Goal: Task Accomplishment & Management: Complete application form

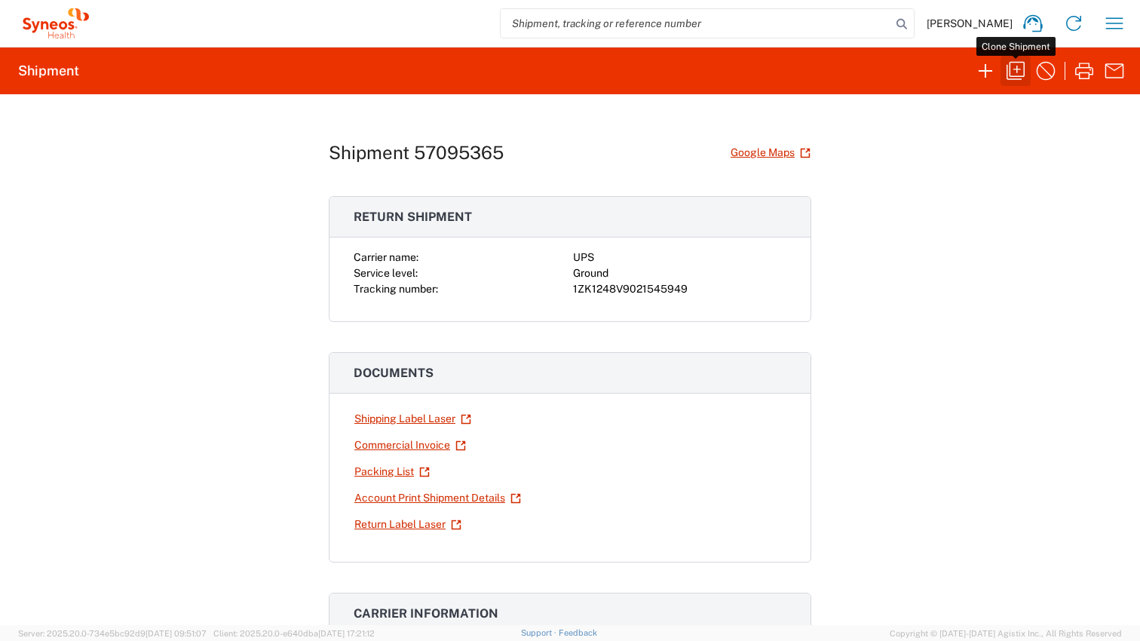
click at [1015, 72] on icon "button" at bounding box center [1015, 71] width 24 height 24
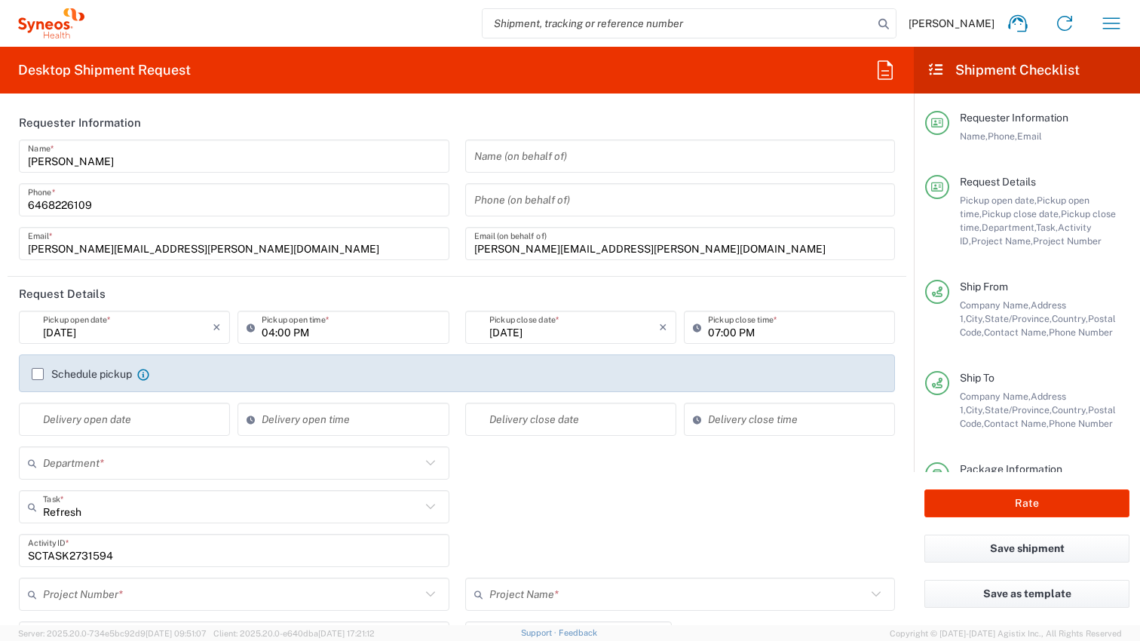
type input "Customer Ref"
type input "[GEOGRAPHIC_DATA]"
type input "[US_STATE]"
type input "Business (General)"
type input "[US_STATE]"
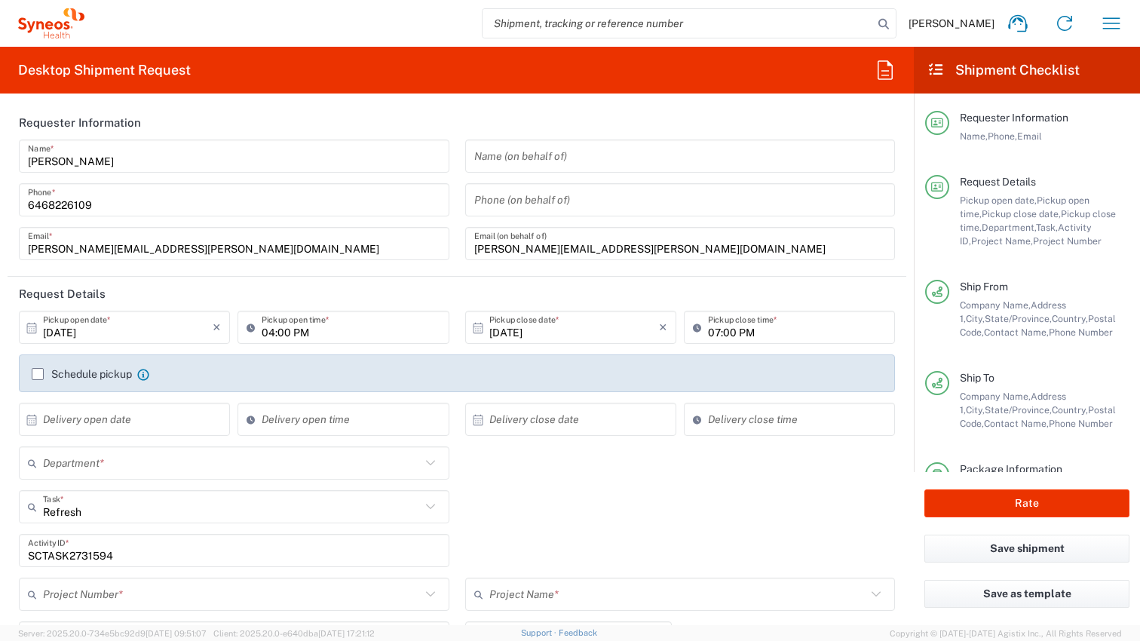
type input "USD"
type input "Large Box"
type input "[GEOGRAPHIC_DATA]"
type input "4510 DEPARTMENTAL EXPENSE"
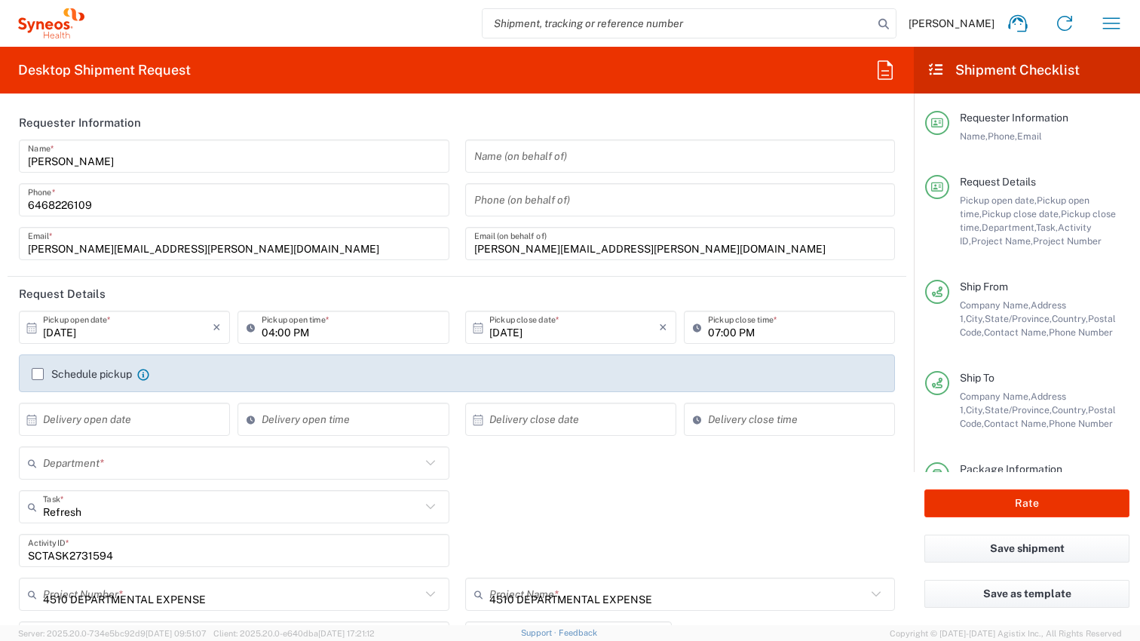
type input "4510"
type input "Ground"
type input "SYNEOS HEALTH LLC [GEOGRAPHIC_DATA] [GEOGRAPHIC_DATA]"
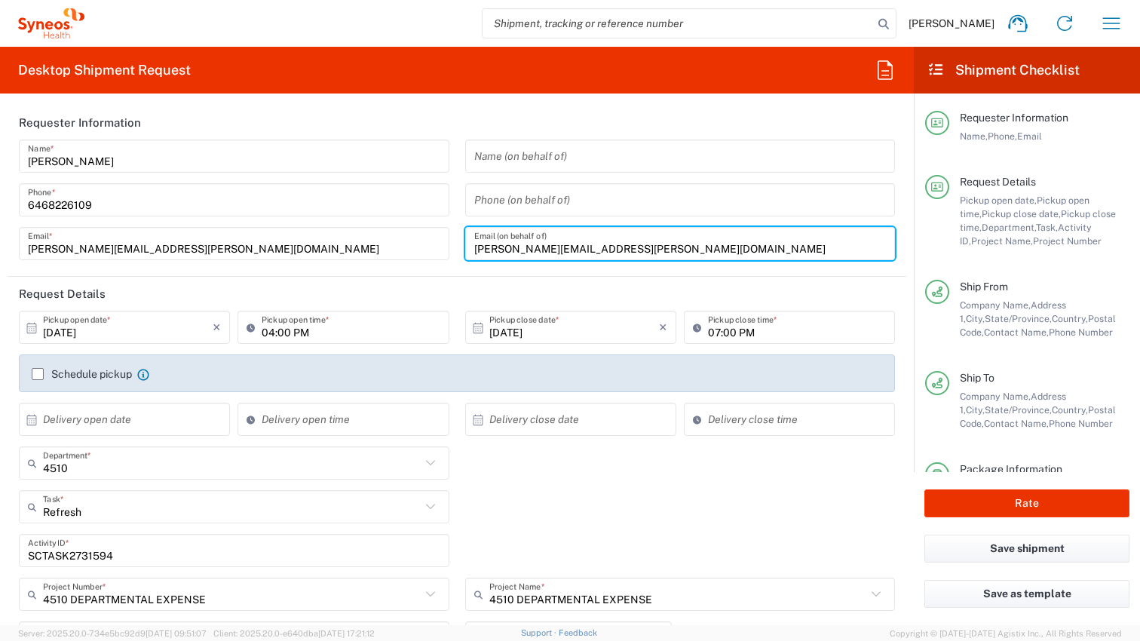
drag, startPoint x: 645, startPoint y: 249, endPoint x: 450, endPoint y: 248, distance: 195.2
click at [450, 248] on div "[PERSON_NAME] Name * [PHONE_NUMBER] Phone * [PERSON_NAME][EMAIL_ADDRESS][PERSON…" at bounding box center [457, 204] width 892 height 131
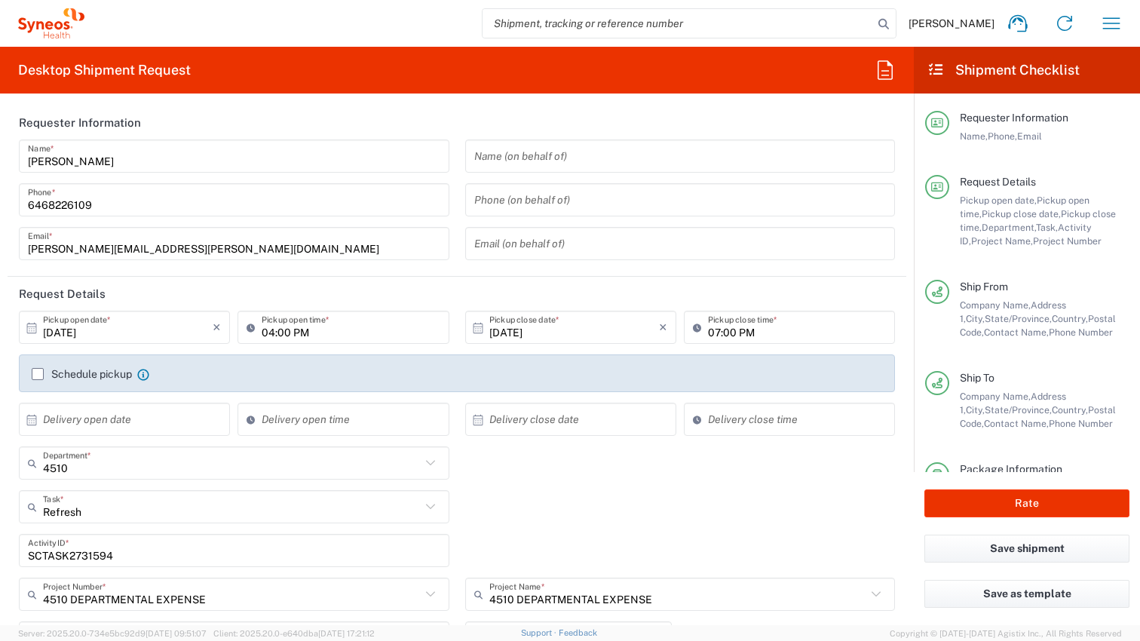
click at [464, 290] on header "Request Details" at bounding box center [457, 294] width 899 height 34
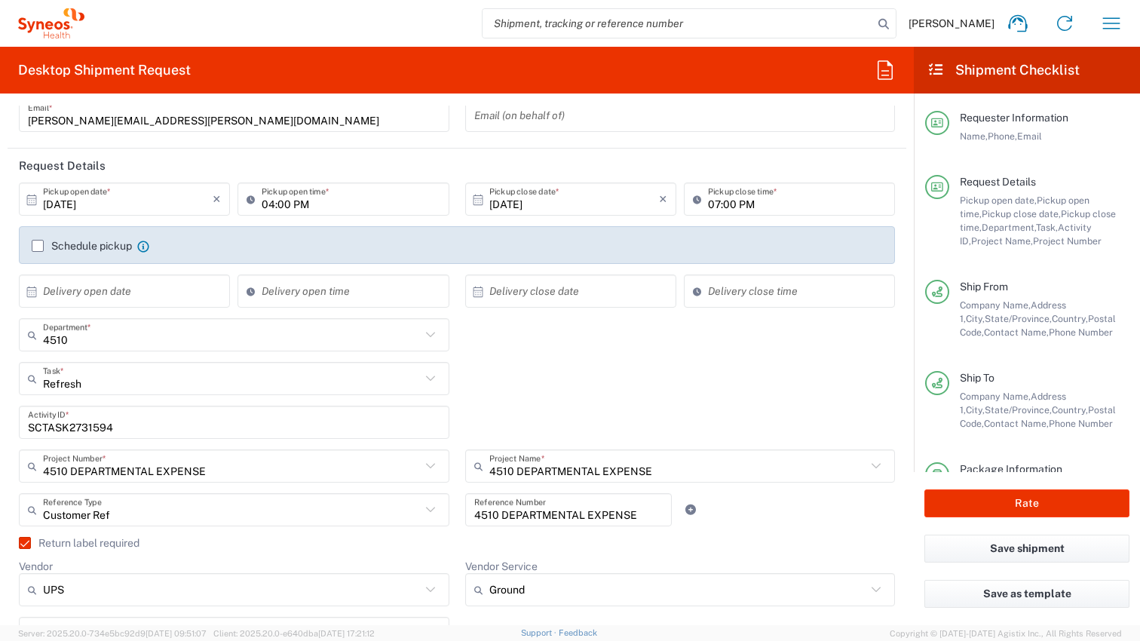
scroll to position [173, 0]
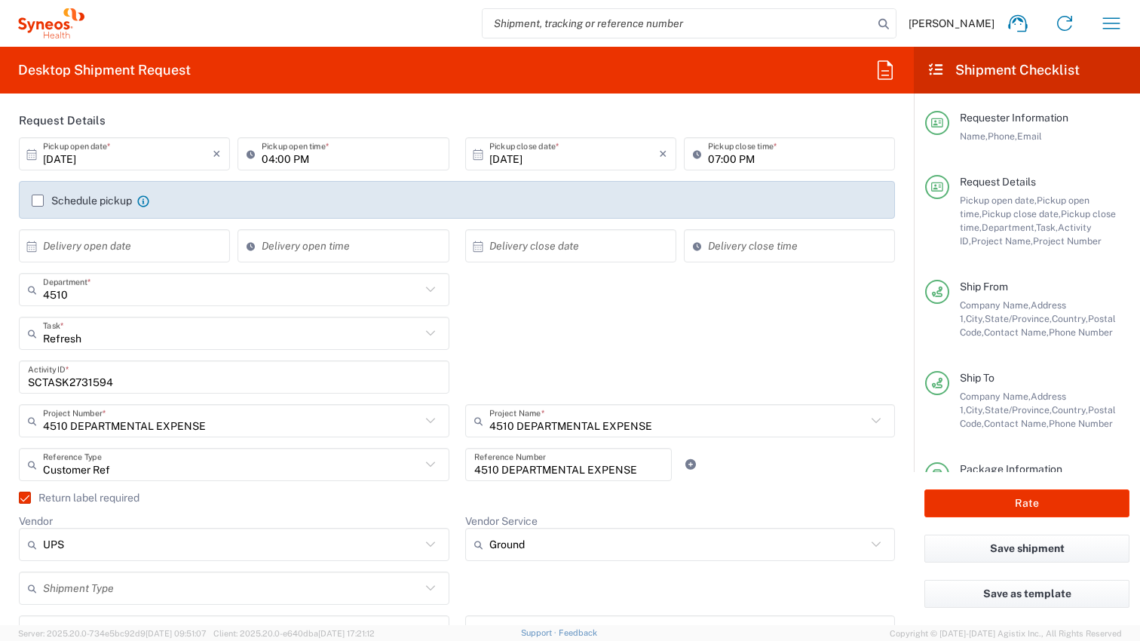
click at [427, 332] on icon at bounding box center [429, 332] width 9 height 5
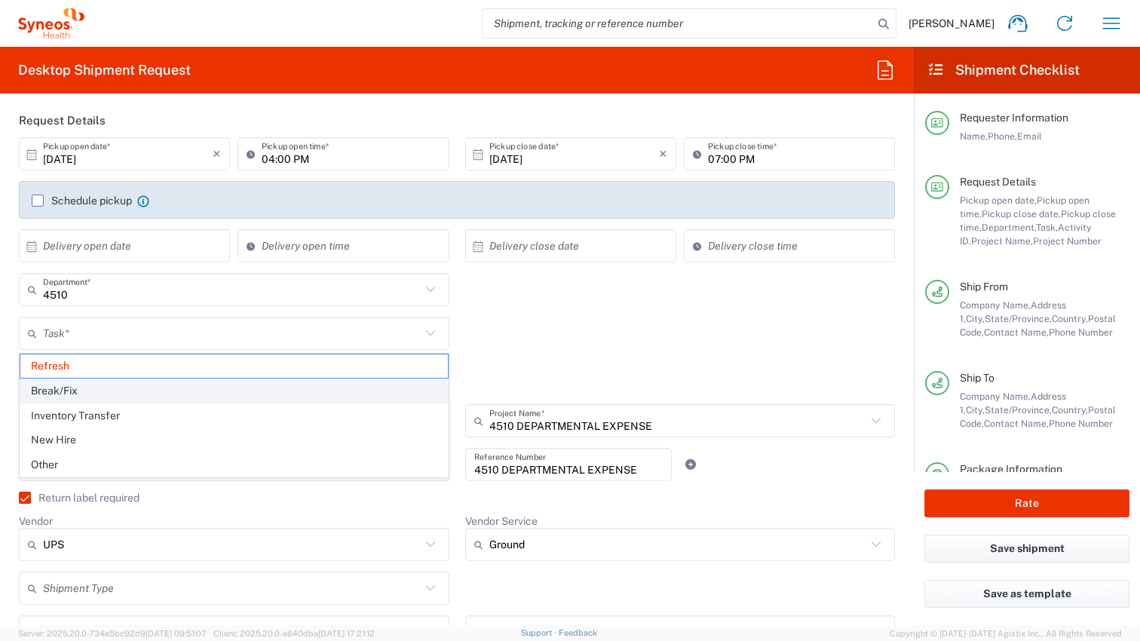
click at [359, 387] on span "Break/Fix" at bounding box center [233, 390] width 427 height 23
type input "Break/Fix"
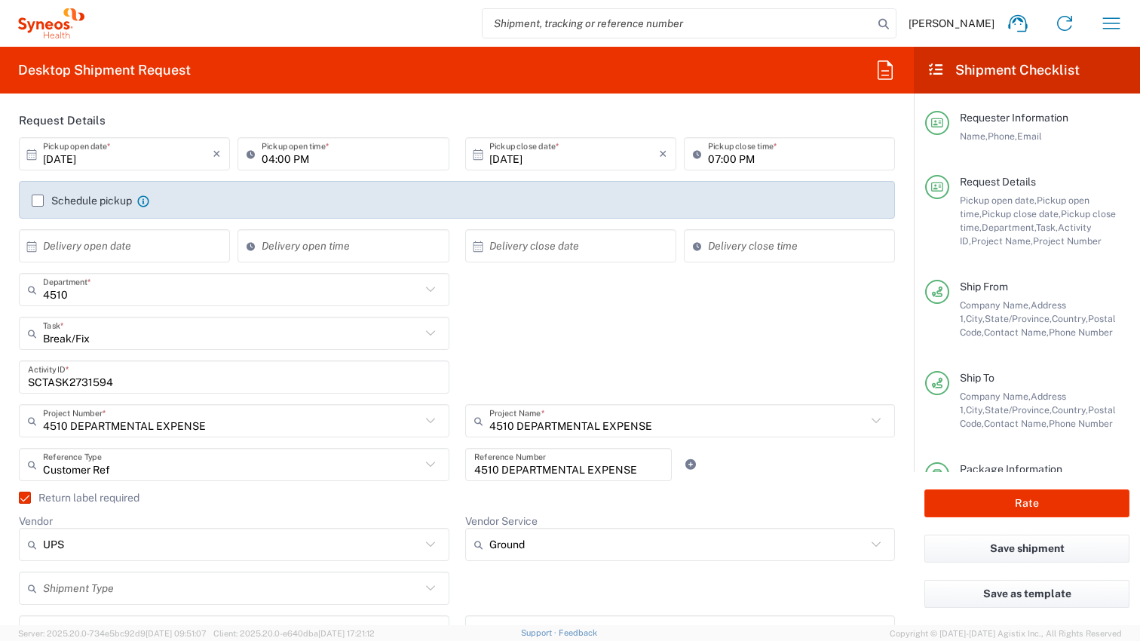
click at [99, 384] on input "SCTASK2731594" at bounding box center [234, 377] width 412 height 26
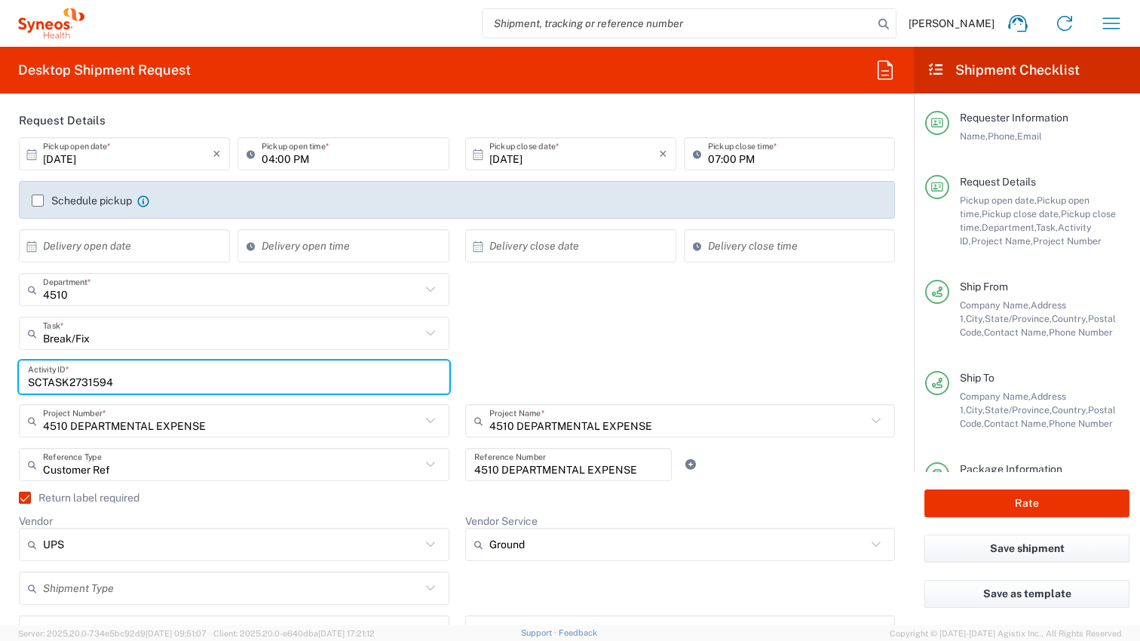
click at [99, 384] on input "SCTASK2731594" at bounding box center [234, 377] width 412 height 26
paste input "INC2670156"
type input "INC2670156"
click at [460, 413] on div "4510 DEPARTMENTAL EXPENSE Project Name * 4510 DEPARTMENTAL EXPENSE ([GEOGRAPHIC…" at bounding box center [680, 426] width 446 height 44
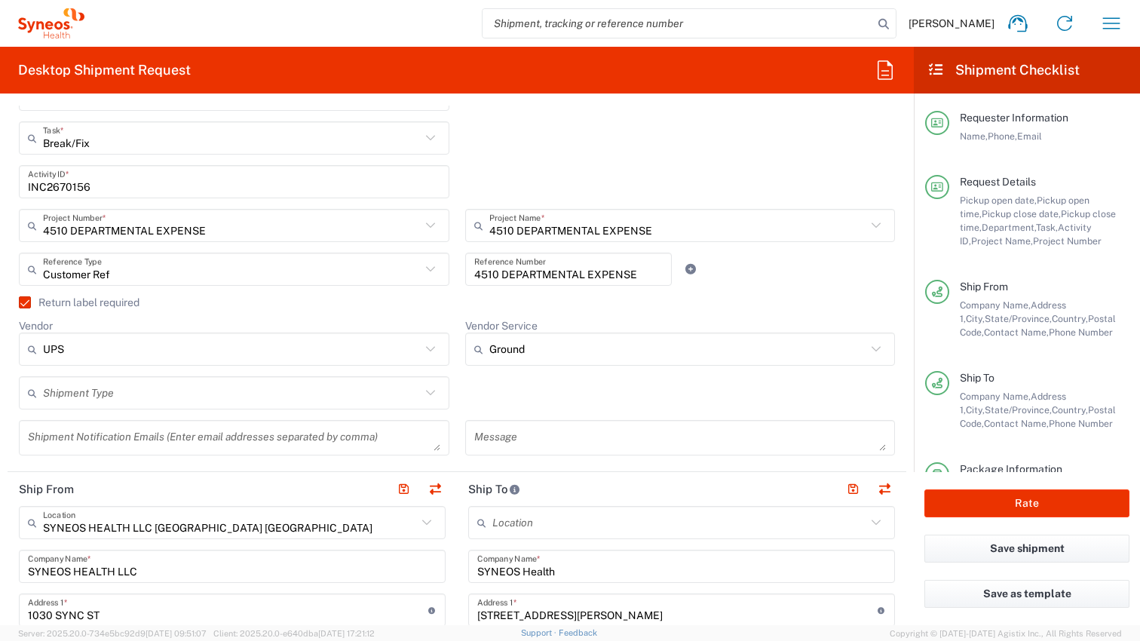
scroll to position [370, 0]
click at [429, 391] on icon at bounding box center [429, 390] width 9 height 5
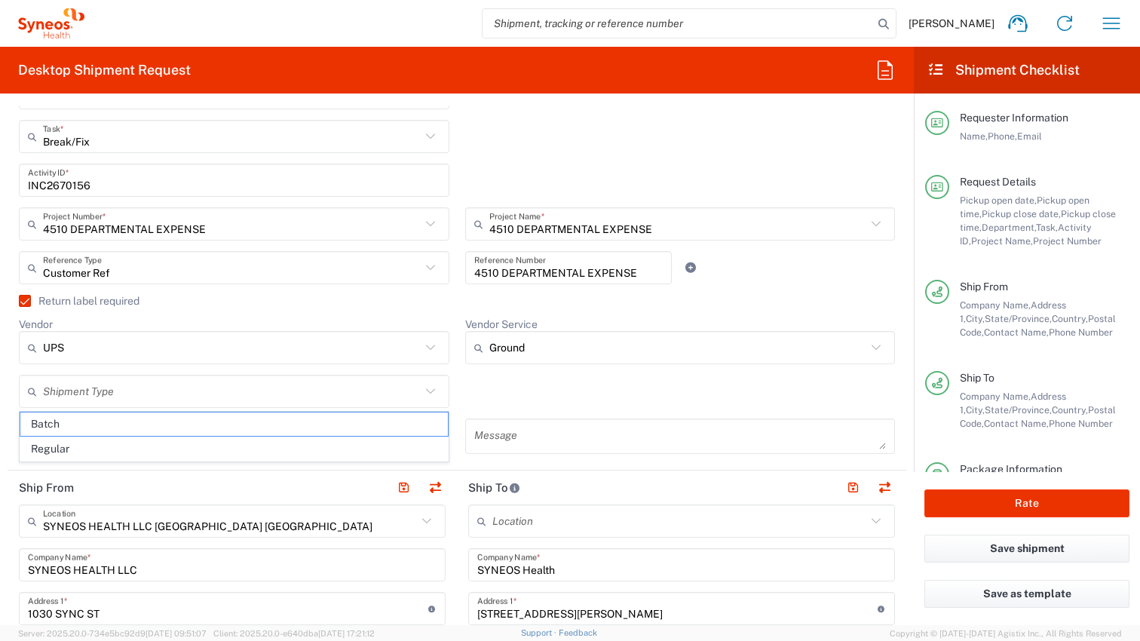
click at [429, 390] on icon at bounding box center [431, 391] width 20 height 20
click at [390, 447] on span "Regular" at bounding box center [233, 448] width 427 height 23
type input "Regular"
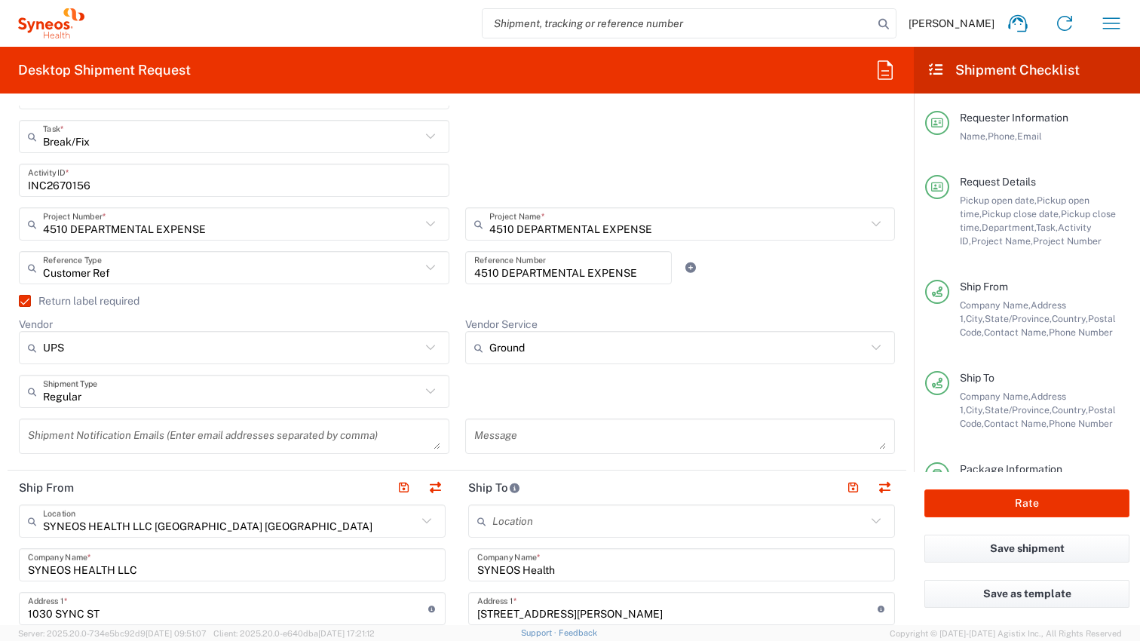
click at [458, 397] on div "Regular Shipment Type Batch Regular" at bounding box center [457, 397] width 892 height 44
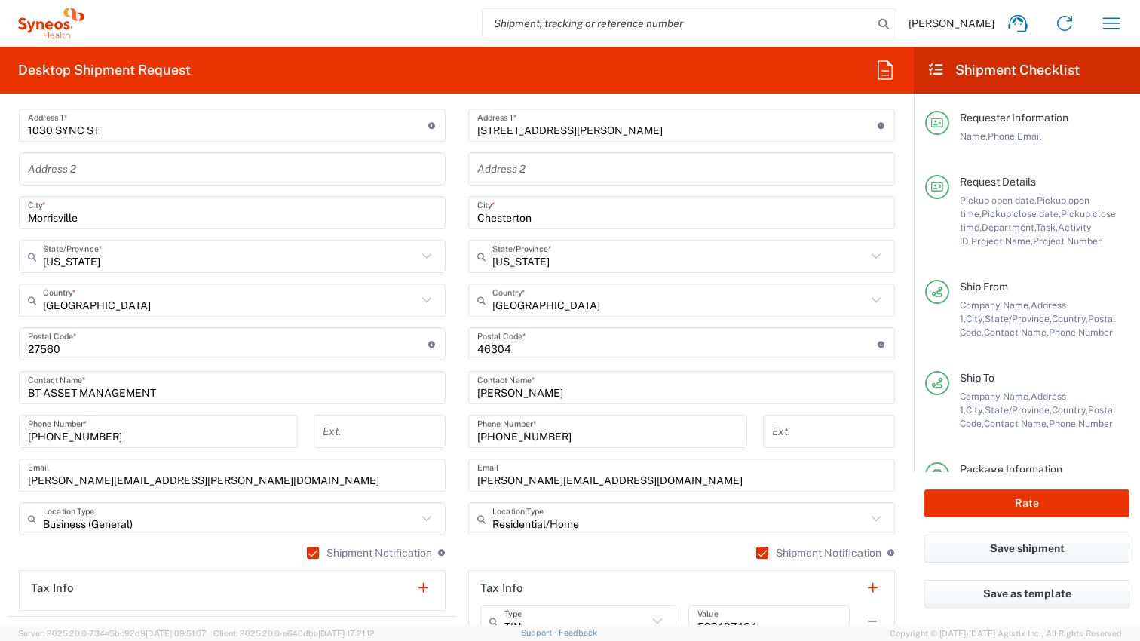
scroll to position [877, 0]
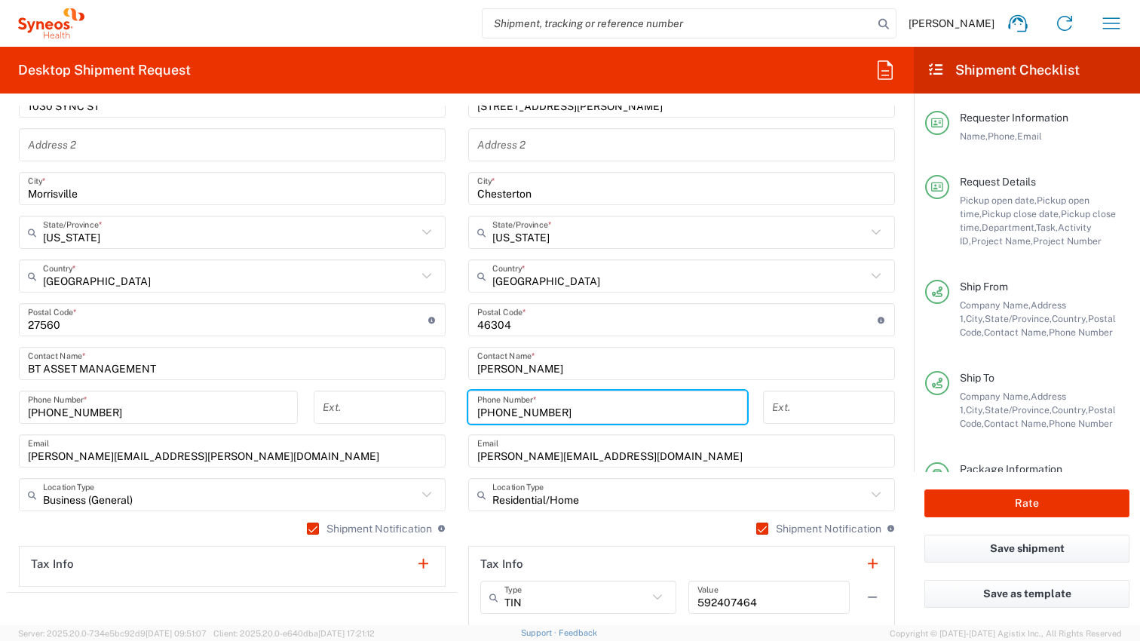
drag, startPoint x: 554, startPoint y: 412, endPoint x: 476, endPoint y: 412, distance: 78.4
click at [477, 412] on input "[PHONE_NUMBER]" at bounding box center [607, 407] width 261 height 26
paste input "[PHONE_NUMBER]"
drag, startPoint x: 501, startPoint y: 410, endPoint x: 506, endPoint y: 422, distance: 13.2
click at [501, 411] on input "[PHONE_NUMBER]" at bounding box center [607, 407] width 261 height 26
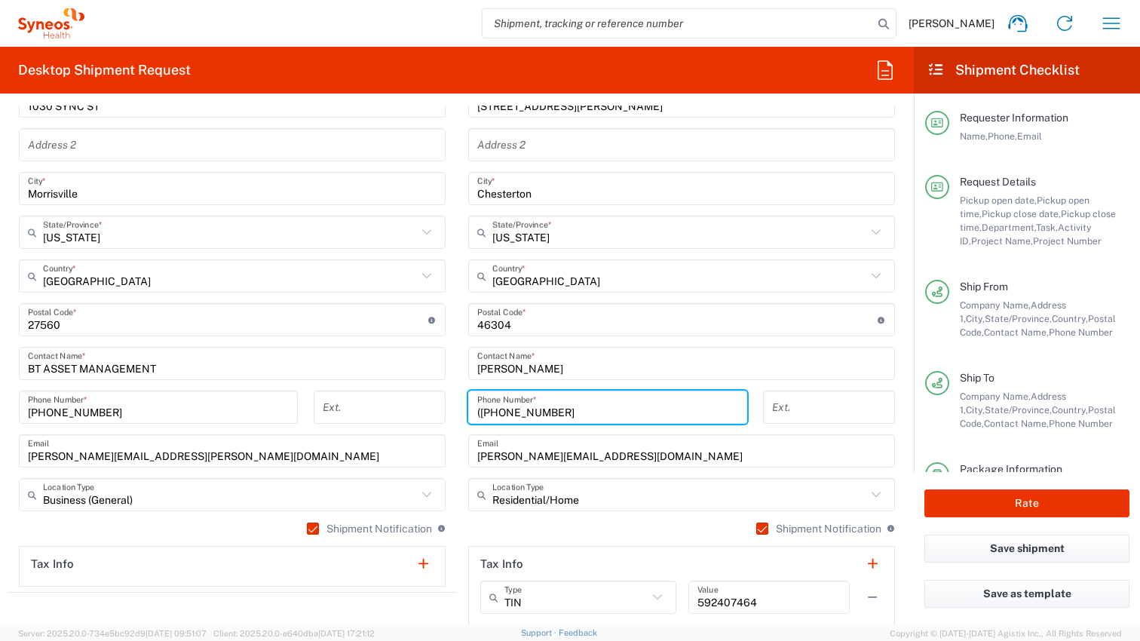
drag, startPoint x: 482, startPoint y: 412, endPoint x: 487, endPoint y: 431, distance: 20.3
click at [482, 412] on input "([PHONE_NUMBER]" at bounding box center [607, 407] width 261 height 26
type input "[PHONE_NUMBER]"
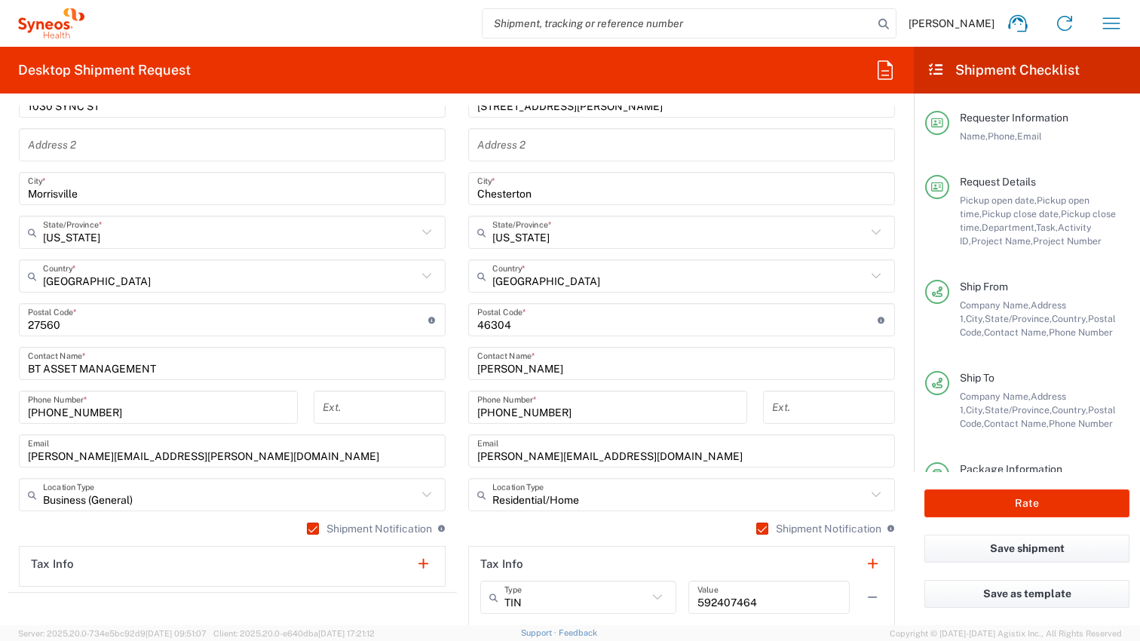
click at [452, 434] on main "SYNEOS HEALTH LLC [GEOGRAPHIC_DATA] [GEOGRAPHIC_DATA] Location SYNEOS HEALTH LL…" at bounding box center [232, 291] width 449 height 589
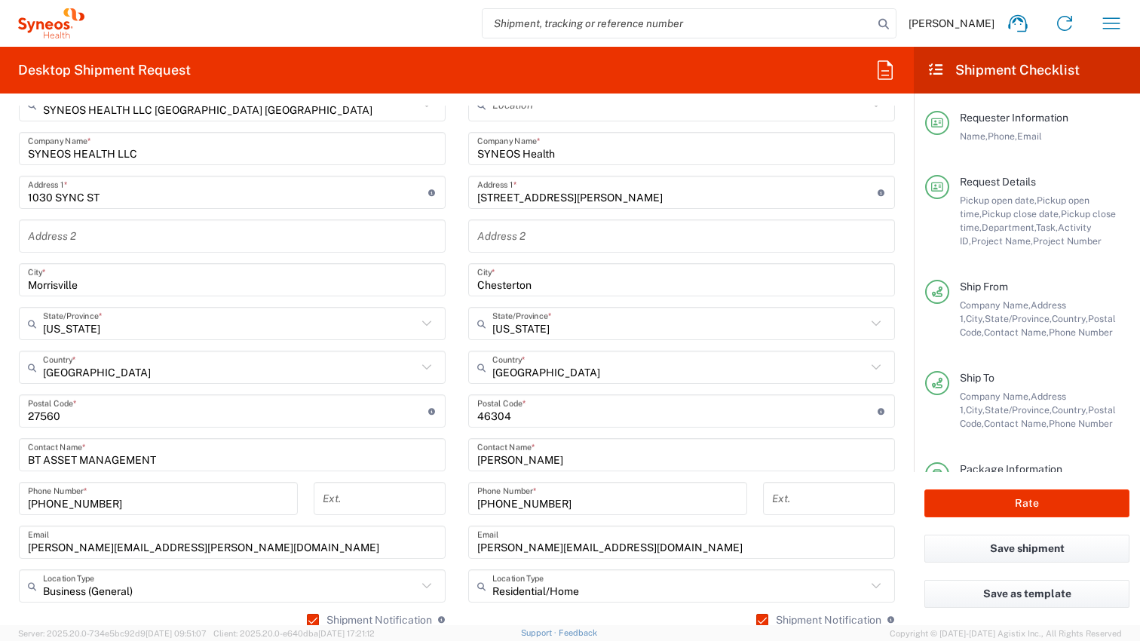
scroll to position [706, 0]
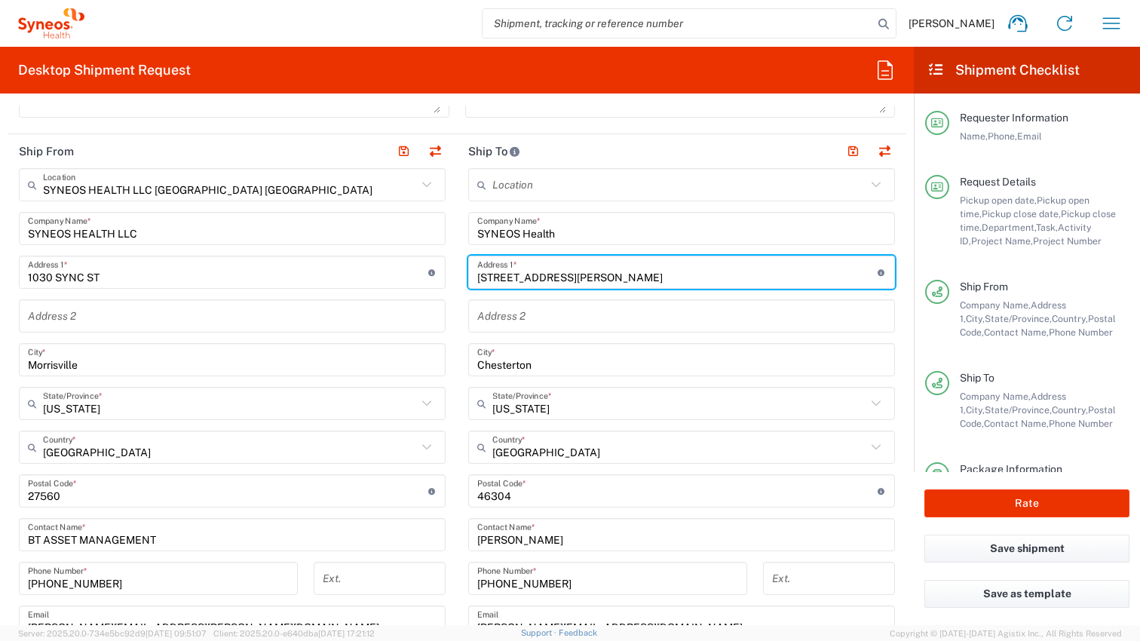
drag, startPoint x: 486, startPoint y: 276, endPoint x: 600, endPoint y: 277, distance: 113.8
click at [600, 277] on input "[STREET_ADDRESS][PERSON_NAME]" at bounding box center [677, 272] width 400 height 26
paste input "3 [PERSON_NAME]"
type input "[STREET_ADDRESS][PERSON_NAME]"
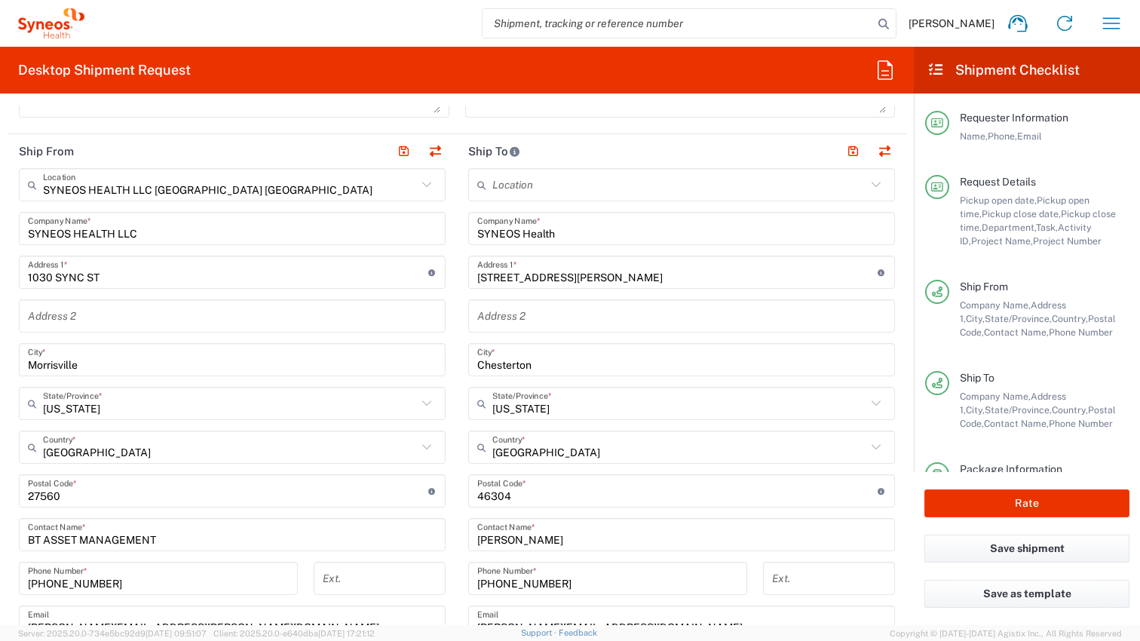
click at [447, 311] on main "SYNEOS HEALTH LLC [GEOGRAPHIC_DATA] [GEOGRAPHIC_DATA] Location SYNEOS HEALTH LL…" at bounding box center [232, 462] width 449 height 589
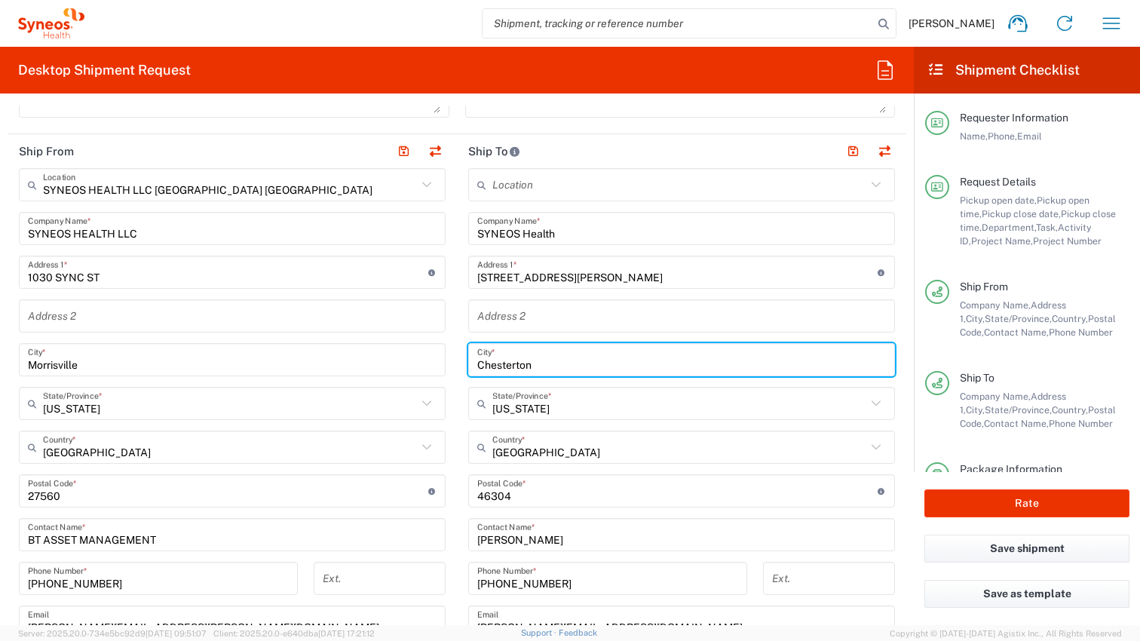
click at [525, 363] on input "Chesterton" at bounding box center [681, 360] width 409 height 26
click at [525, 364] on input "Chesterton" at bounding box center [681, 360] width 409 height 26
paste input "[PERSON_NAME] Ferry"
type input "[PERSON_NAME] Ferry"
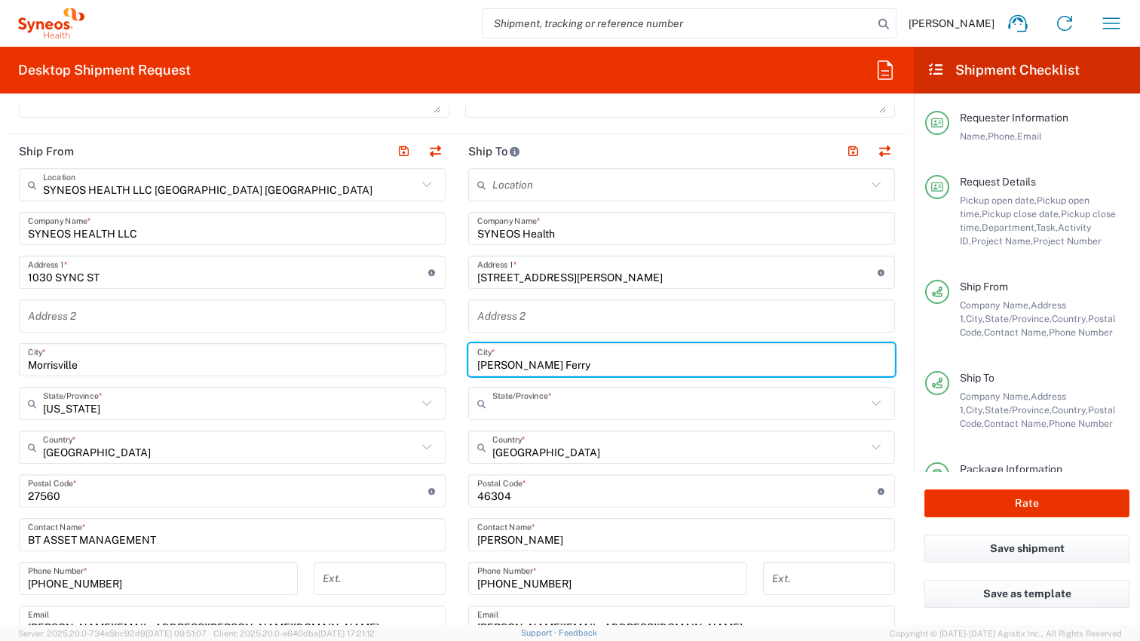
click at [570, 412] on input "text" at bounding box center [679, 403] width 374 height 26
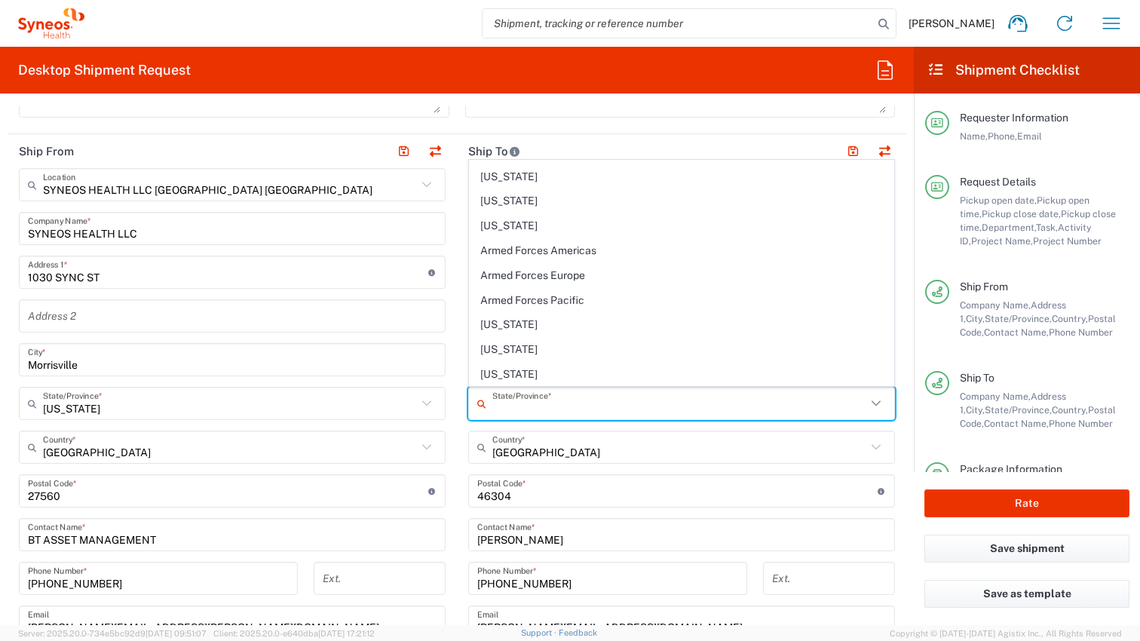
scroll to position [136, 0]
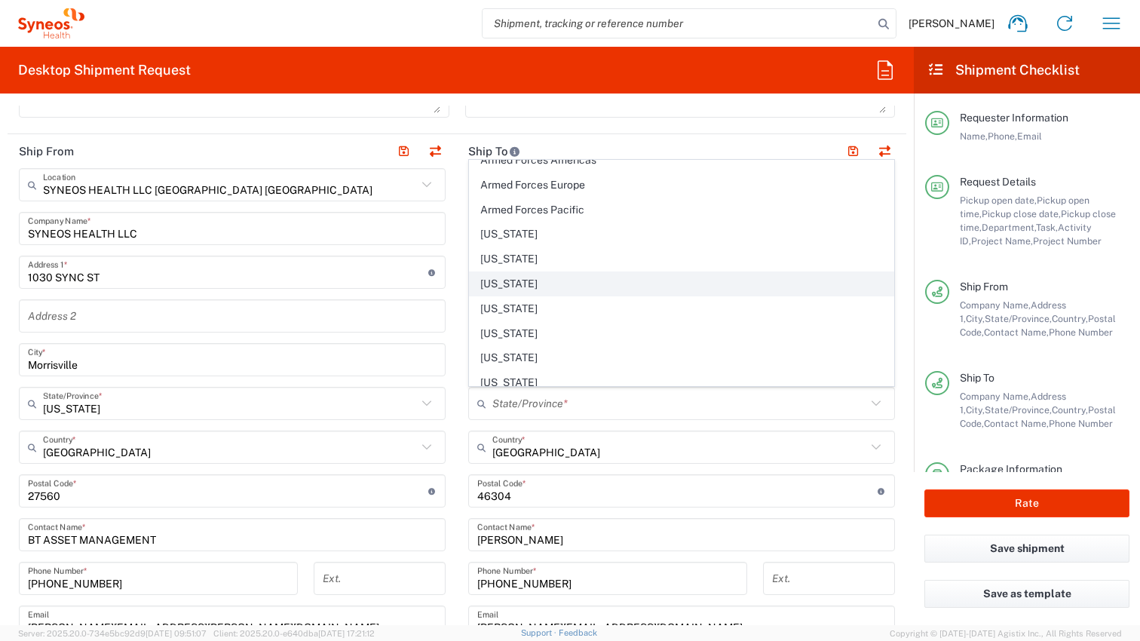
click at [549, 286] on span "[US_STATE]" at bounding box center [682, 283] width 424 height 23
type input "[US_STATE]"
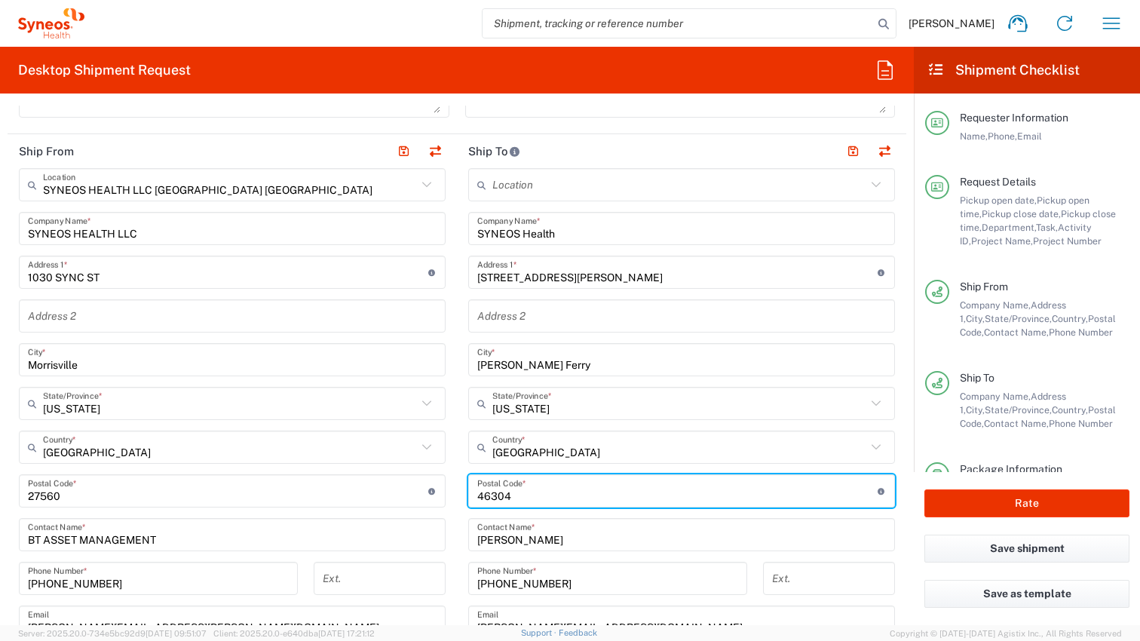
click at [496, 494] on input "undefined" at bounding box center [677, 491] width 400 height 26
paste input "06335"
type input "06335"
click at [457, 510] on main "Location [PERSON_NAME] LLC-[GEOGRAPHIC_DATA] [GEOGRAPHIC_DATA] [GEOGRAPHIC_DATA…" at bounding box center [681, 484] width 449 height 633
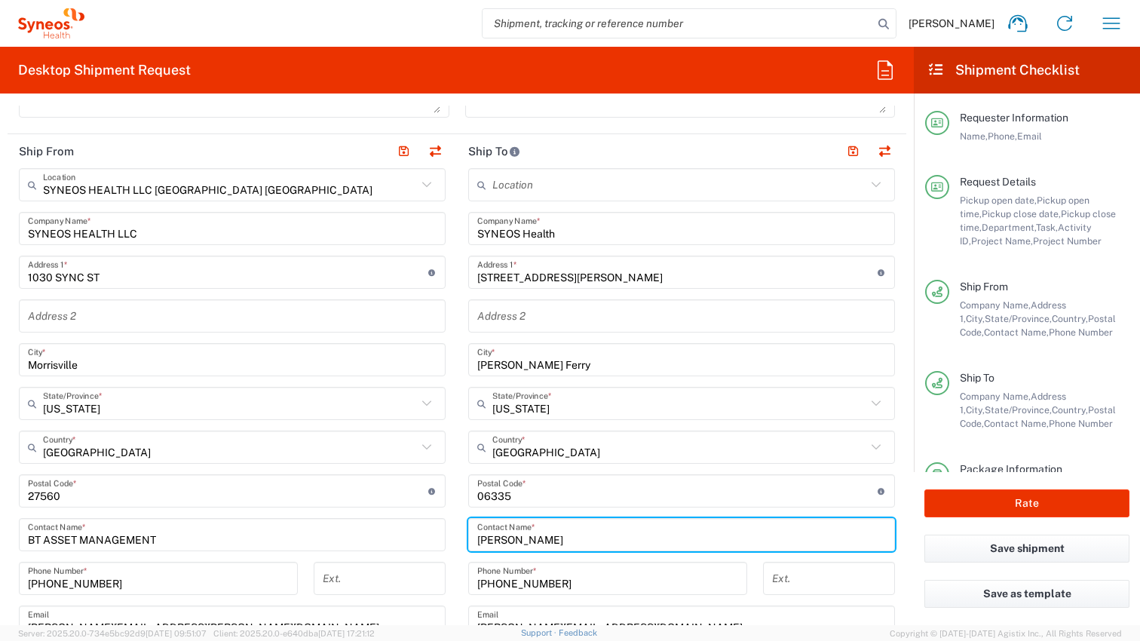
drag, startPoint x: 547, startPoint y: 541, endPoint x: 464, endPoint y: 537, distance: 83.8
click at [464, 537] on main "Location [PERSON_NAME] LLC-[GEOGRAPHIC_DATA] [GEOGRAPHIC_DATA] [GEOGRAPHIC_DATA…" at bounding box center [681, 484] width 449 height 633
paste input "[PERSON_NAME]"
type input "[PERSON_NAME]"
click at [462, 535] on main "Location [PERSON_NAME] LLC-[GEOGRAPHIC_DATA] [GEOGRAPHIC_DATA] [GEOGRAPHIC_DATA…" at bounding box center [681, 484] width 449 height 633
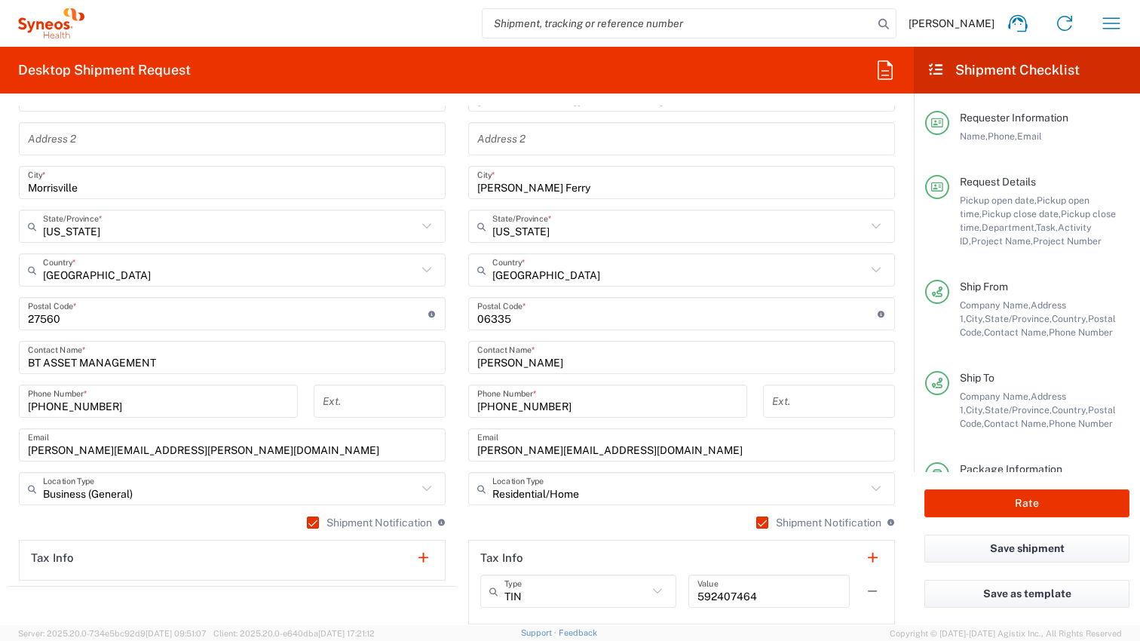
scroll to position [898, 0]
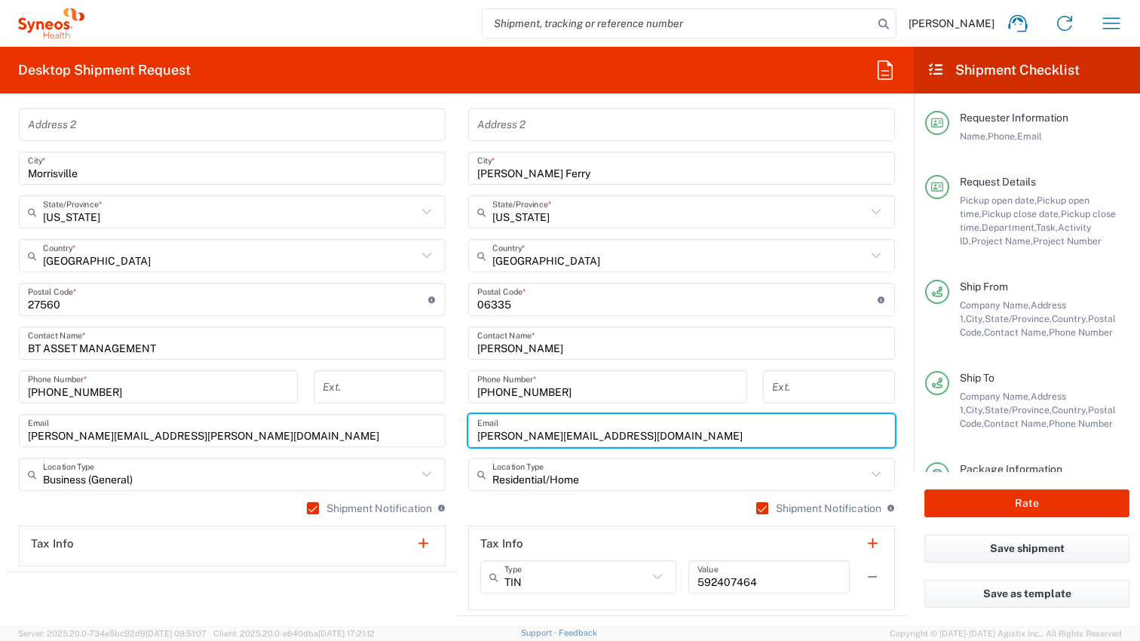
drag, startPoint x: 623, startPoint y: 436, endPoint x: 467, endPoint y: 435, distance: 156.0
click at [467, 435] on main "Location [PERSON_NAME] LLC-[GEOGRAPHIC_DATA] [GEOGRAPHIC_DATA] [GEOGRAPHIC_DATA…" at bounding box center [681, 293] width 449 height 633
paste input "[PERSON_NAME].[PERSON_NAME]"
type input "[PERSON_NAME][EMAIL_ADDRESS][DOMAIN_NAME]"
click at [458, 443] on main "Location [PERSON_NAME] LLC-[GEOGRAPHIC_DATA] [GEOGRAPHIC_DATA] [GEOGRAPHIC_DATA…" at bounding box center [681, 293] width 449 height 633
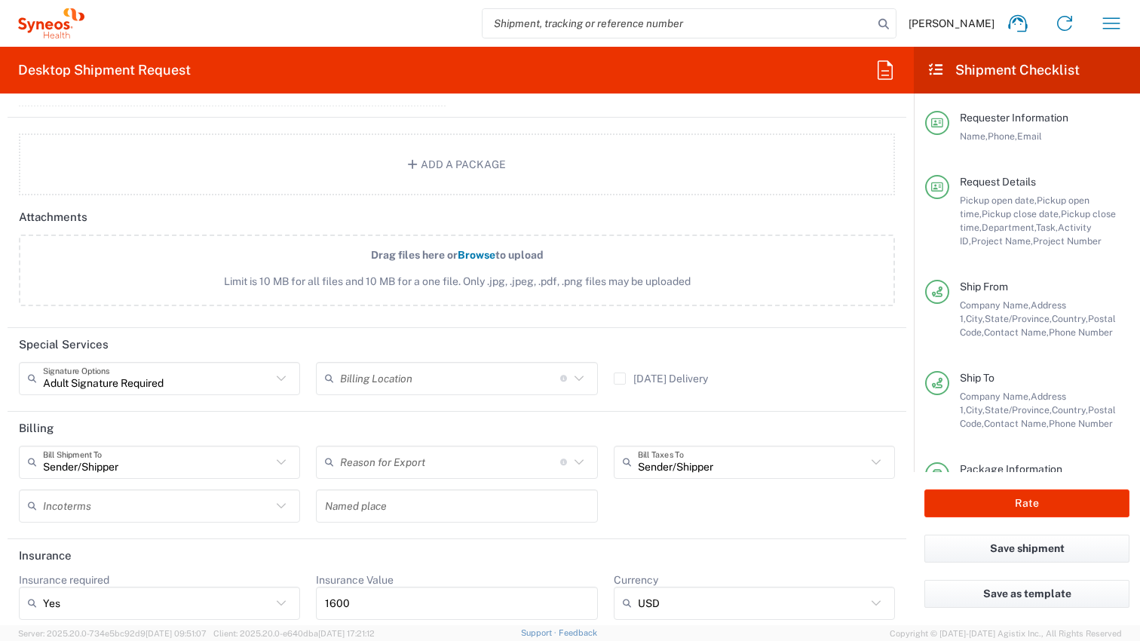
scroll to position [1900, 0]
click at [617, 377] on label "[DATE] Delivery" at bounding box center [661, 375] width 94 height 12
click at [620, 375] on input "[DATE] Delivery" at bounding box center [620, 375] width 0 height 0
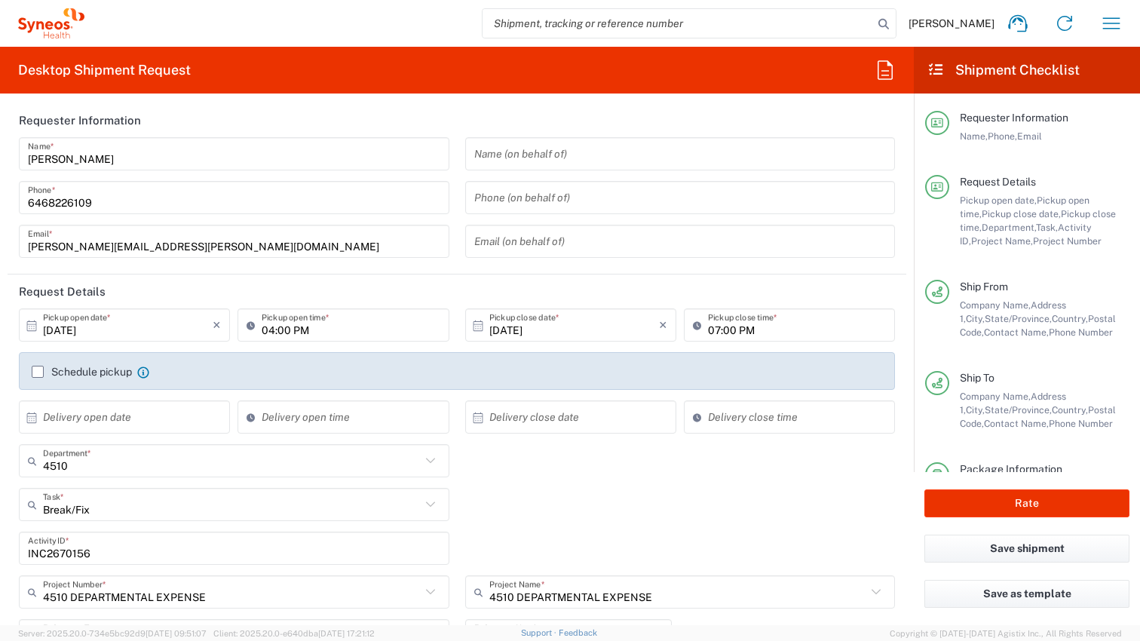
scroll to position [0, 0]
click at [1030, 504] on button "Rate" at bounding box center [1026, 503] width 205 height 28
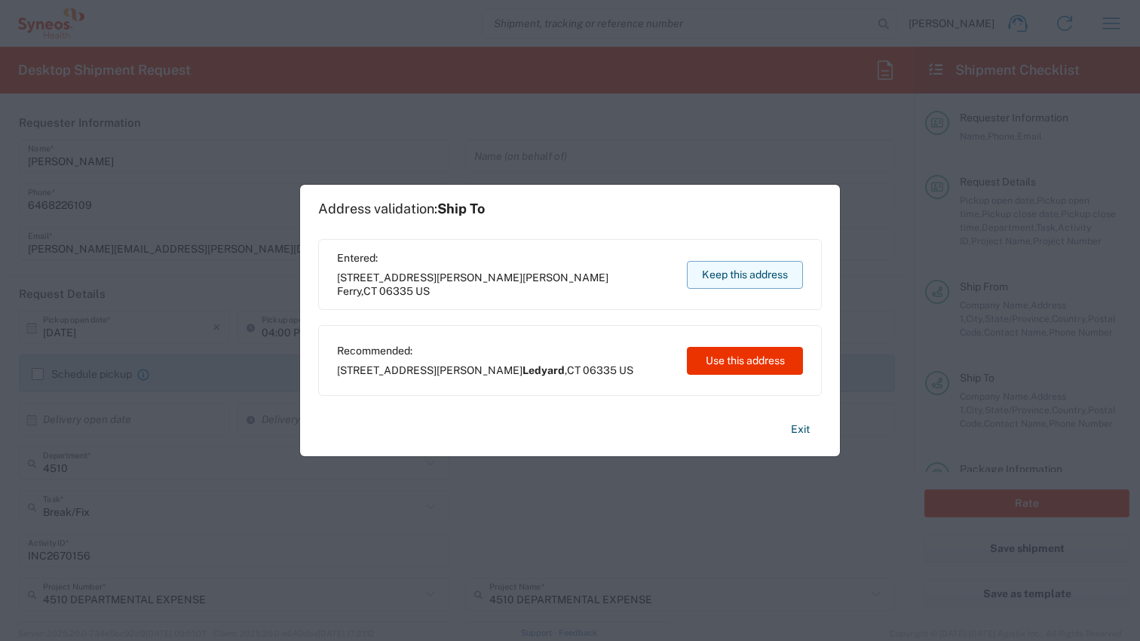
click at [745, 274] on button "Keep this address" at bounding box center [745, 275] width 116 height 28
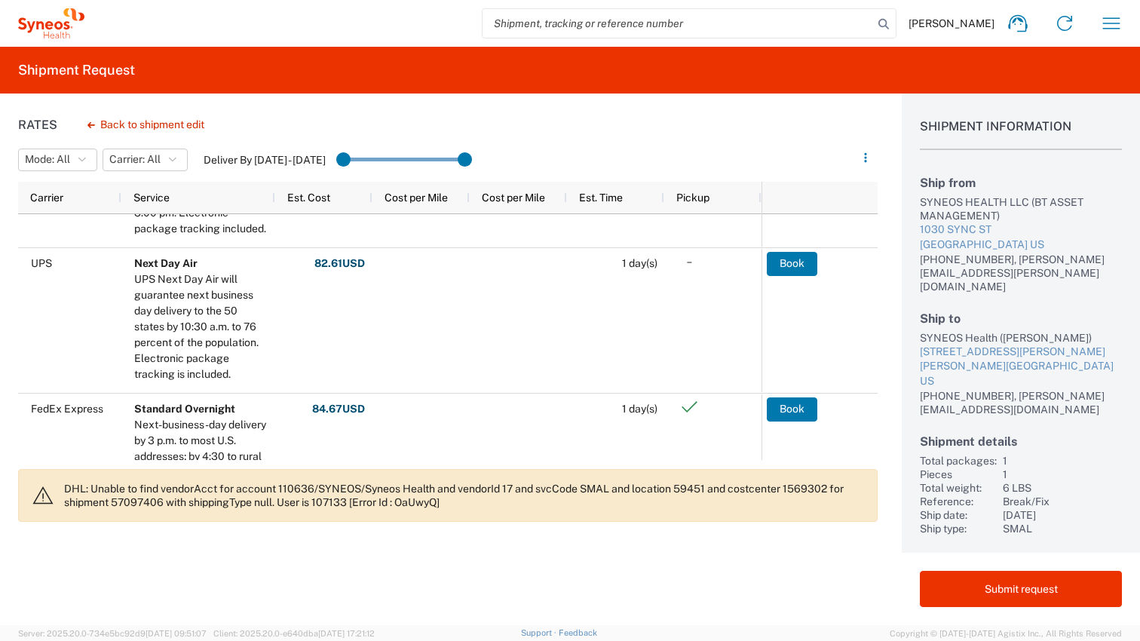
scroll to position [220, 0]
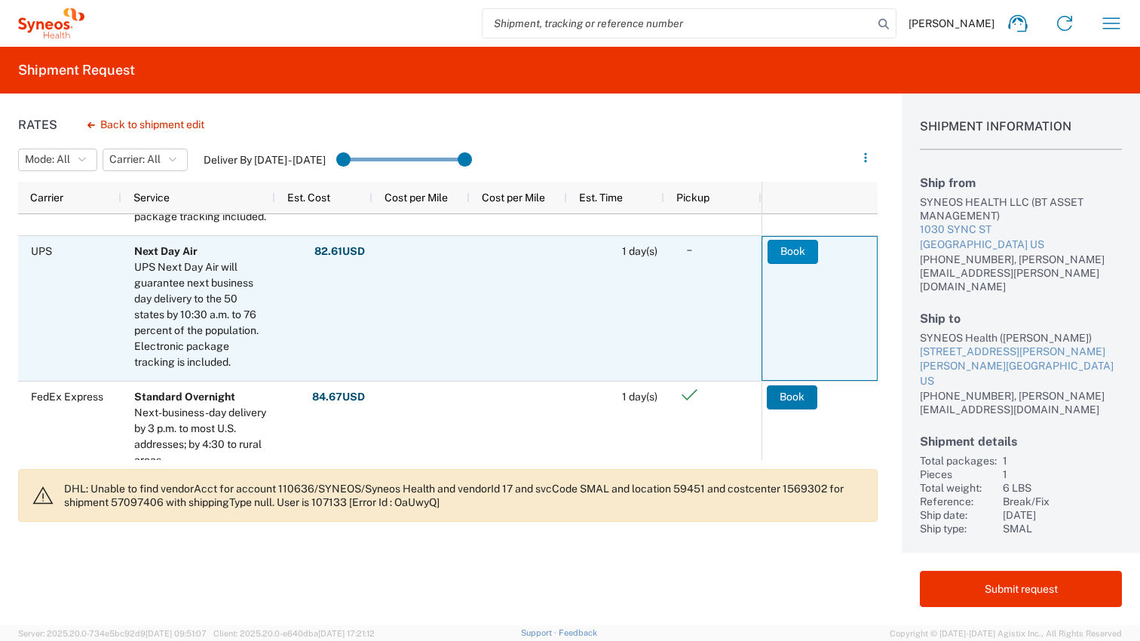
click at [797, 251] on button "Book" at bounding box center [792, 252] width 51 height 24
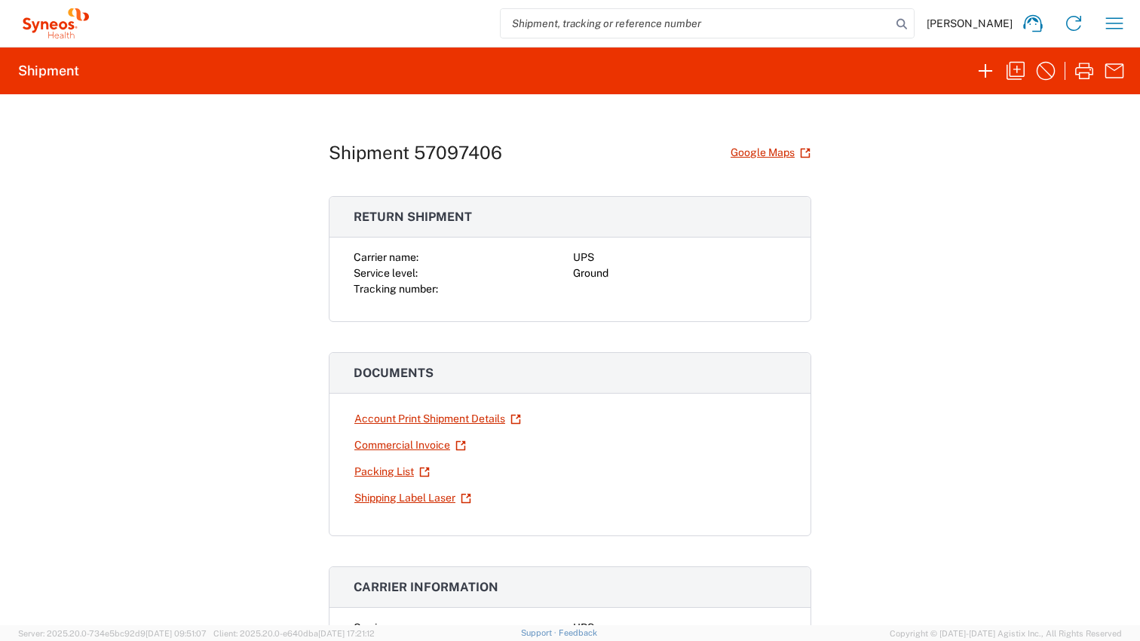
click at [418, 498] on link "Shipping Label Laser" at bounding box center [413, 498] width 118 height 26
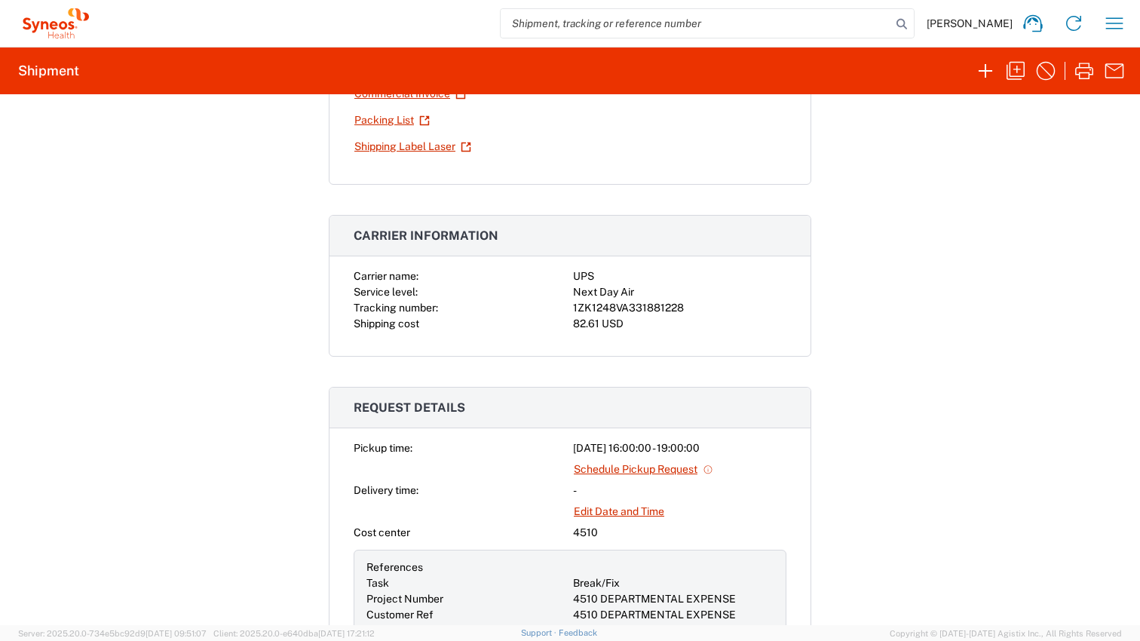
scroll to position [292, 0]
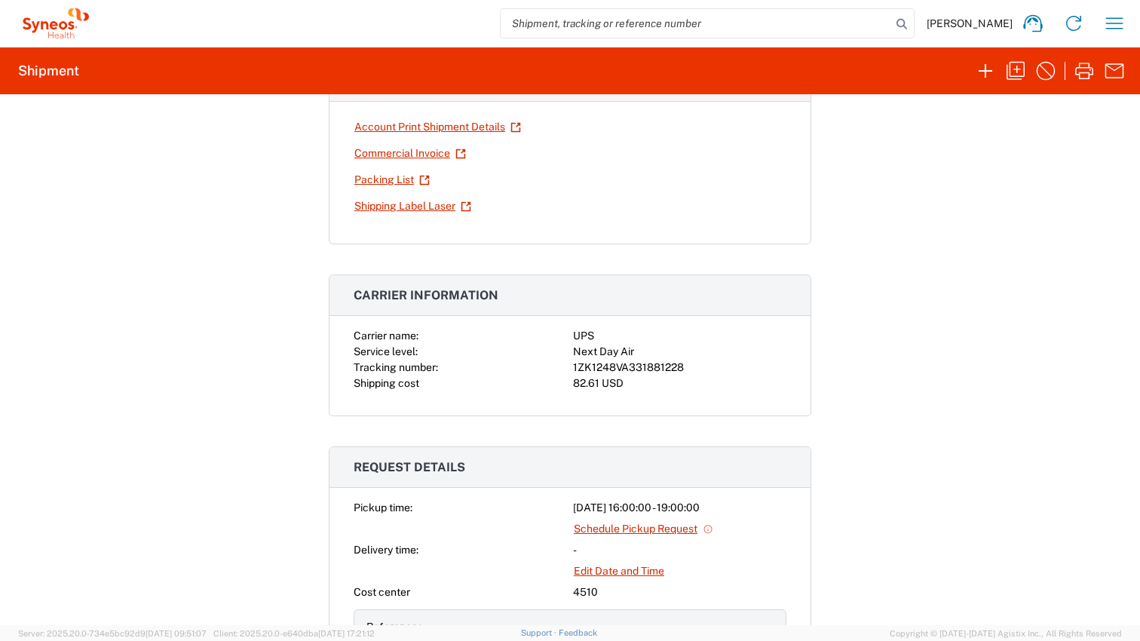
click at [664, 367] on div "1ZK1248VA331881228" at bounding box center [679, 368] width 213 height 16
copy div "1ZK1248VA331881228"
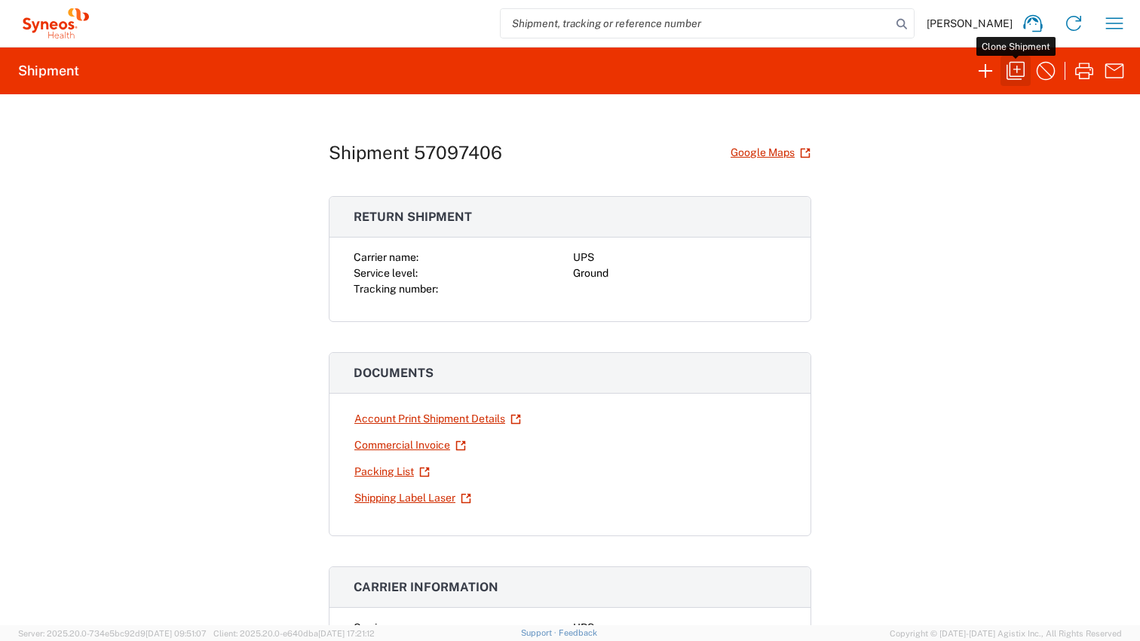
click at [1015, 68] on icon "button" at bounding box center [1015, 71] width 24 height 24
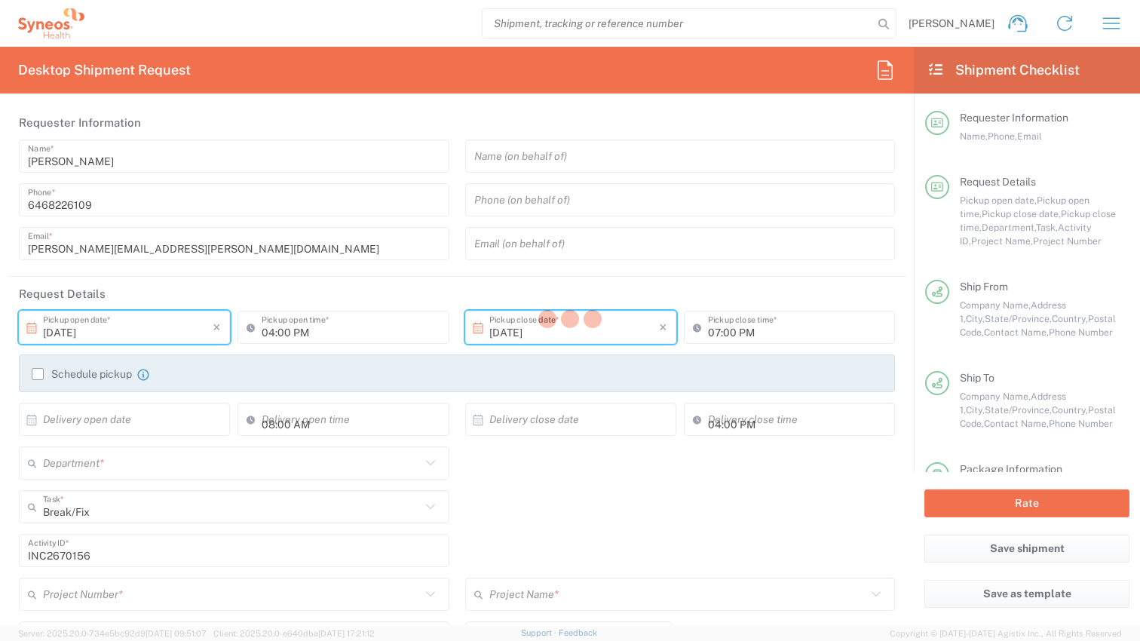
type input "[US_STATE]"
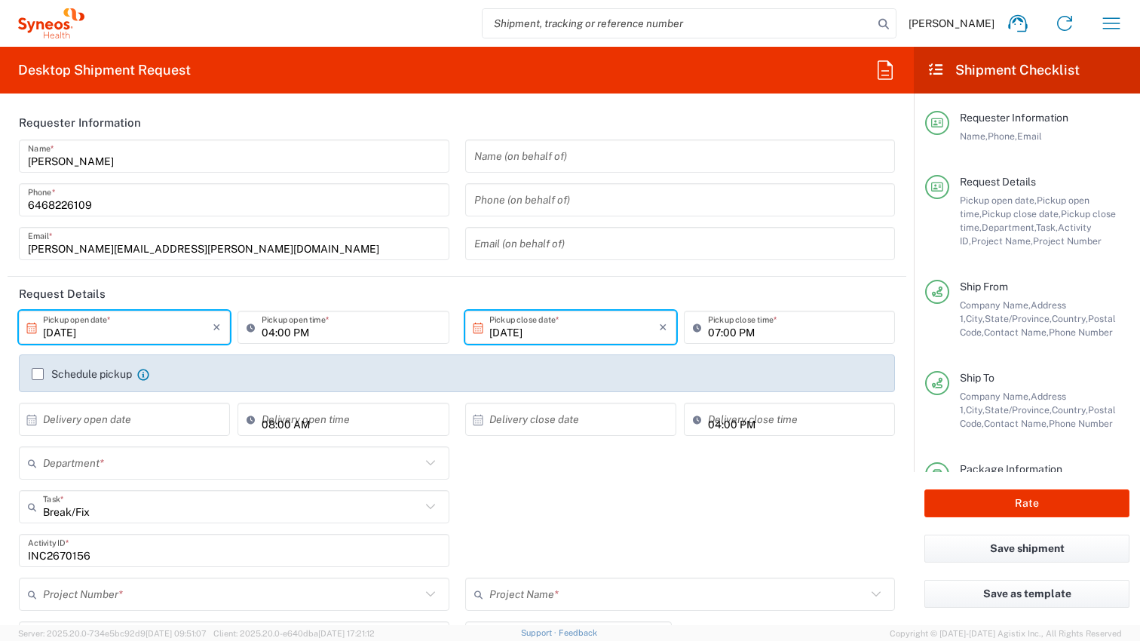
type input "Large Box"
type input "4510 DEPARTMENTAL EXPENSE"
type input "Ground"
type input "4510 DEPARTMENTAL EXPENSE"
type input "4510"
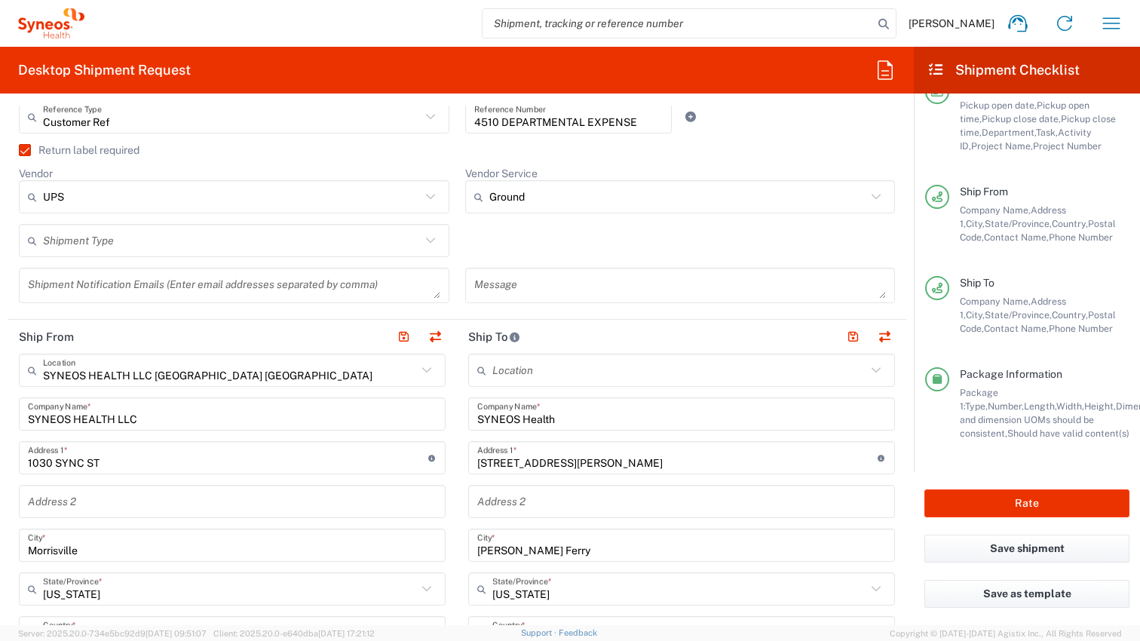
scroll to position [542, 0]
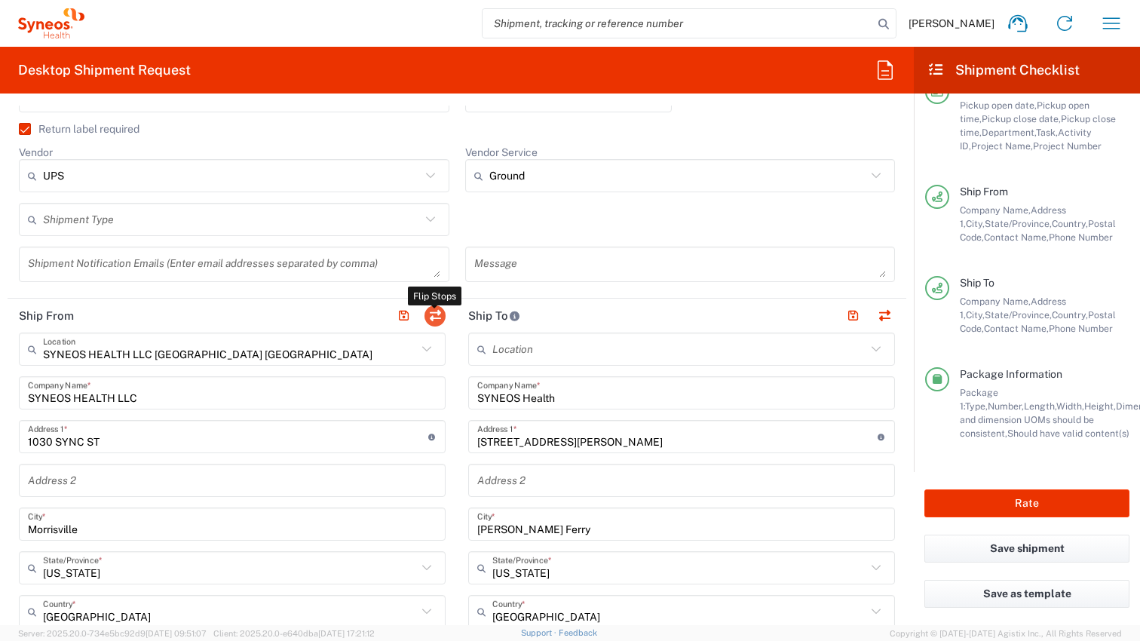
click at [436, 317] on button "button" at bounding box center [434, 315] width 21 height 21
type input "SYNEOS Health"
type input "[STREET_ADDRESS][PERSON_NAME]"
type input "[PERSON_NAME] Ferry"
type input "[US_STATE]"
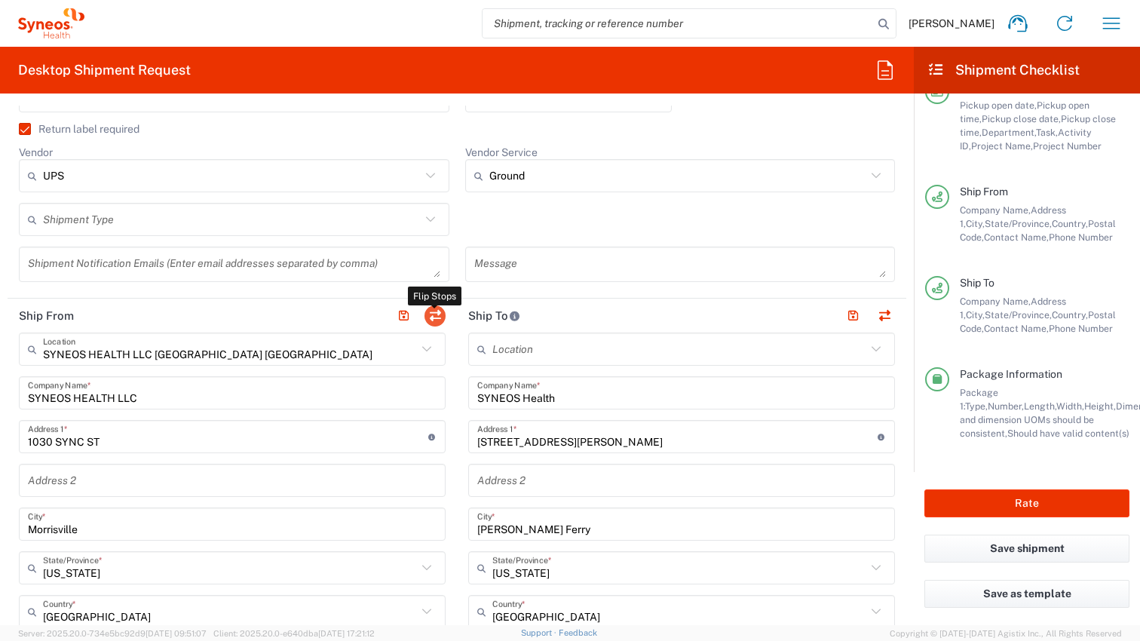
type input "06335"
type input "[PERSON_NAME]"
type input "[PHONE_NUMBER]"
type input "[PERSON_NAME][EMAIL_ADDRESS][DOMAIN_NAME]"
type input "Residential/Home"
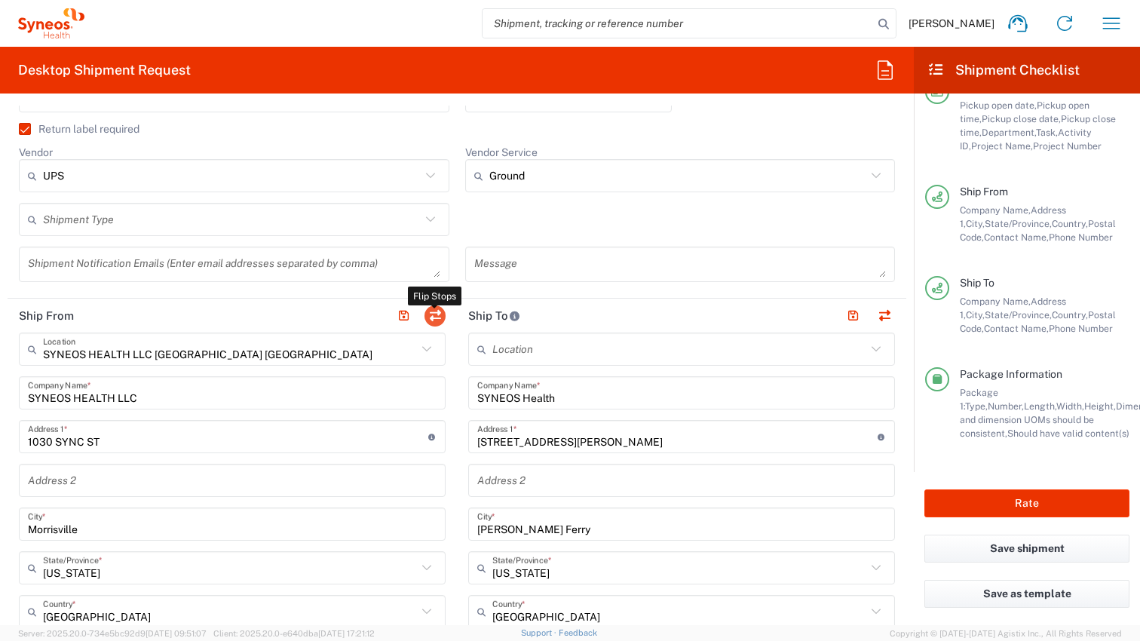
type input "SYNEOS HEALTH LLC [GEOGRAPHIC_DATA] [GEOGRAPHIC_DATA]"
type input "SYNEOS HEALTH LLC"
type input "1030 SYNC ST"
type input "Morrisville"
type input "[US_STATE]"
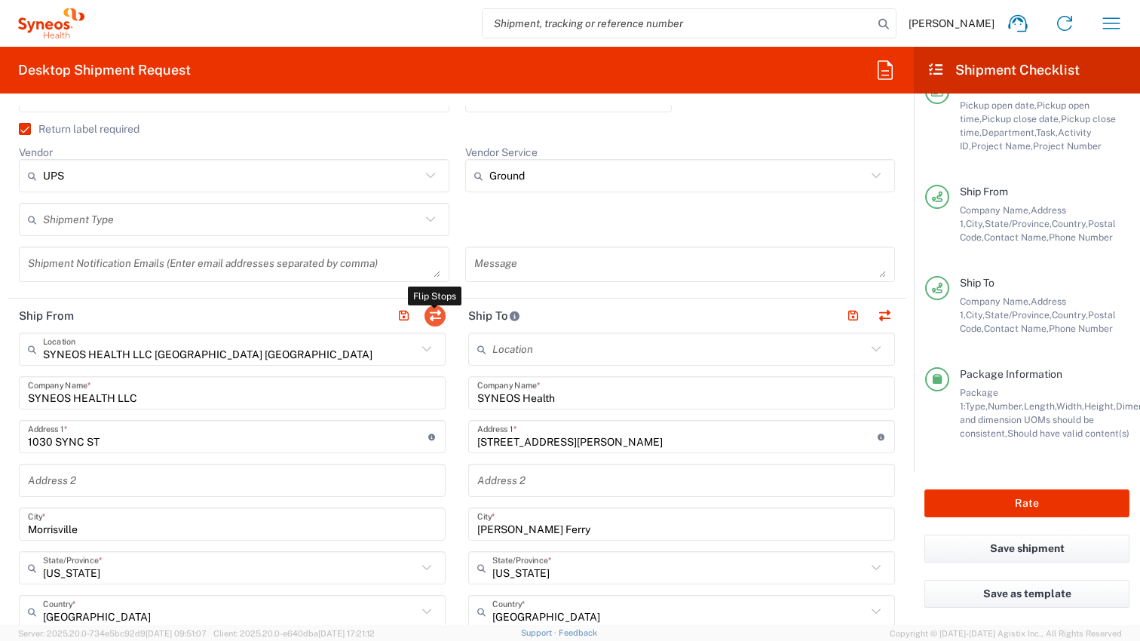
type input "27560"
type input "BT ASSET MANAGEMENT"
type input "[PHONE_NUMBER]"
type input "[PERSON_NAME][EMAIL_ADDRESS][PERSON_NAME][DOMAIN_NAME]"
type input "Business (General)"
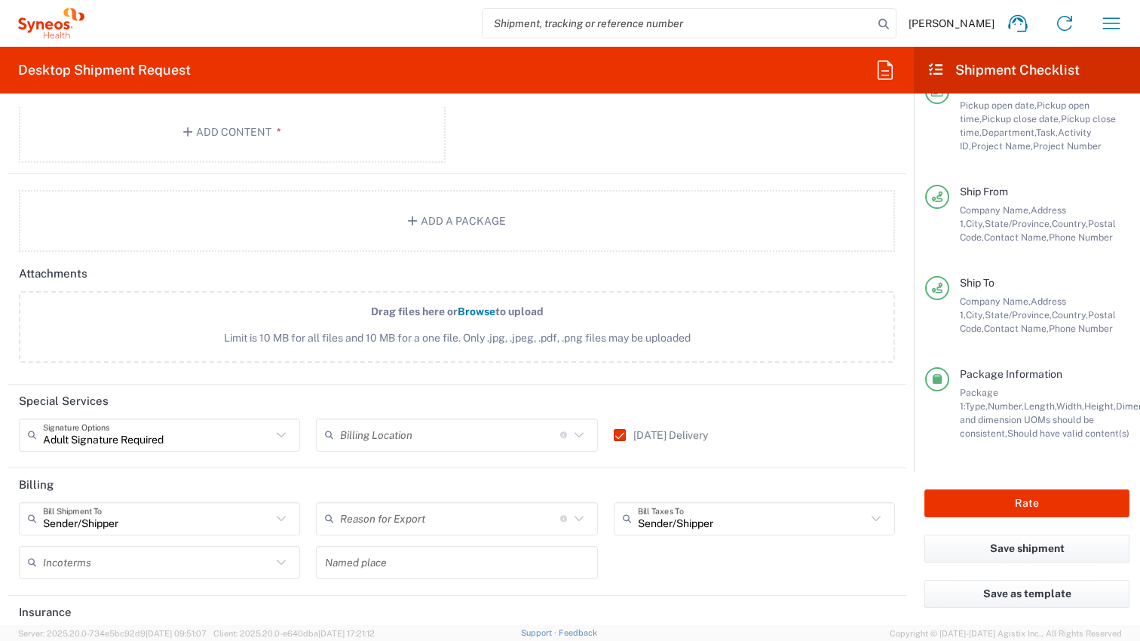
scroll to position [1908, 0]
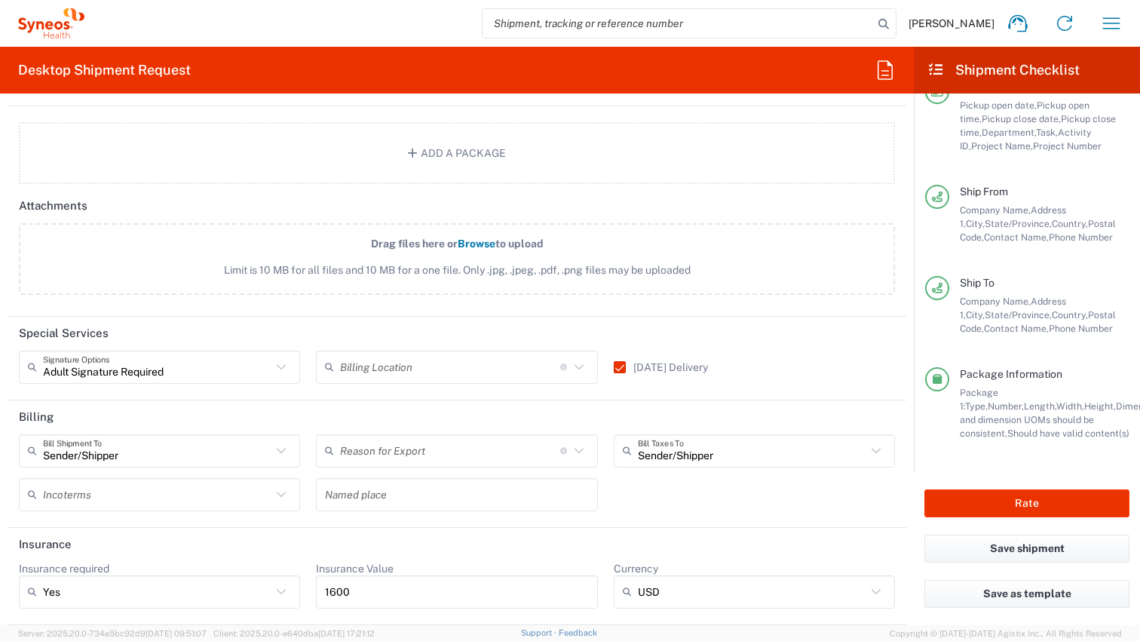
click at [620, 368] on label "[DATE] Delivery" at bounding box center [661, 367] width 94 height 12
click at [613, 367] on input "[DATE] Delivery" at bounding box center [613, 367] width 0 height 0
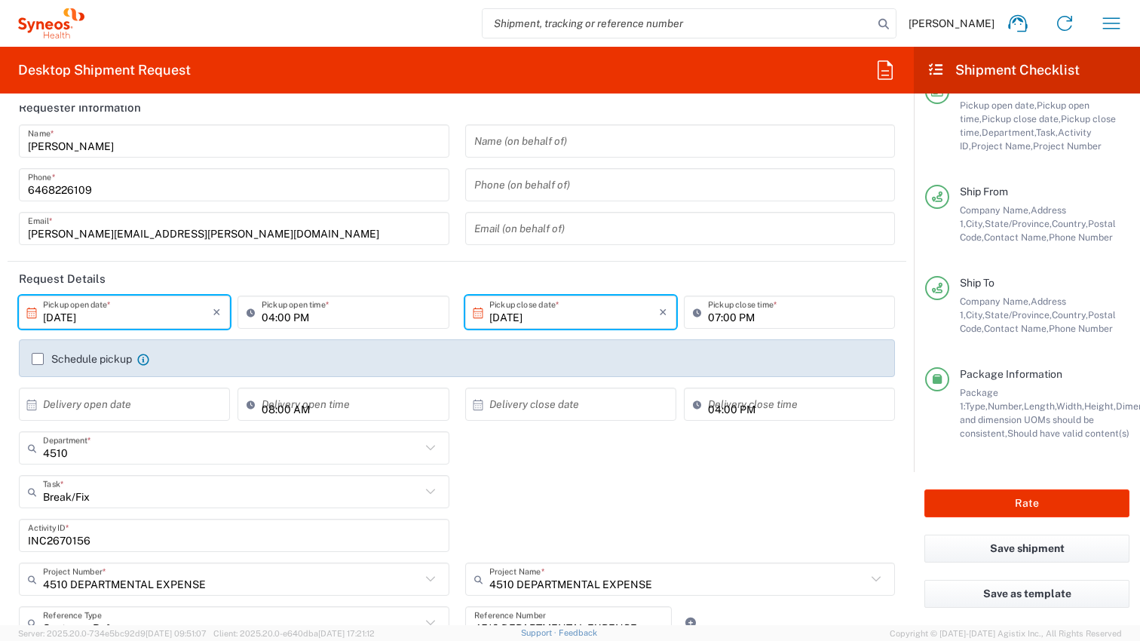
scroll to position [14, 0]
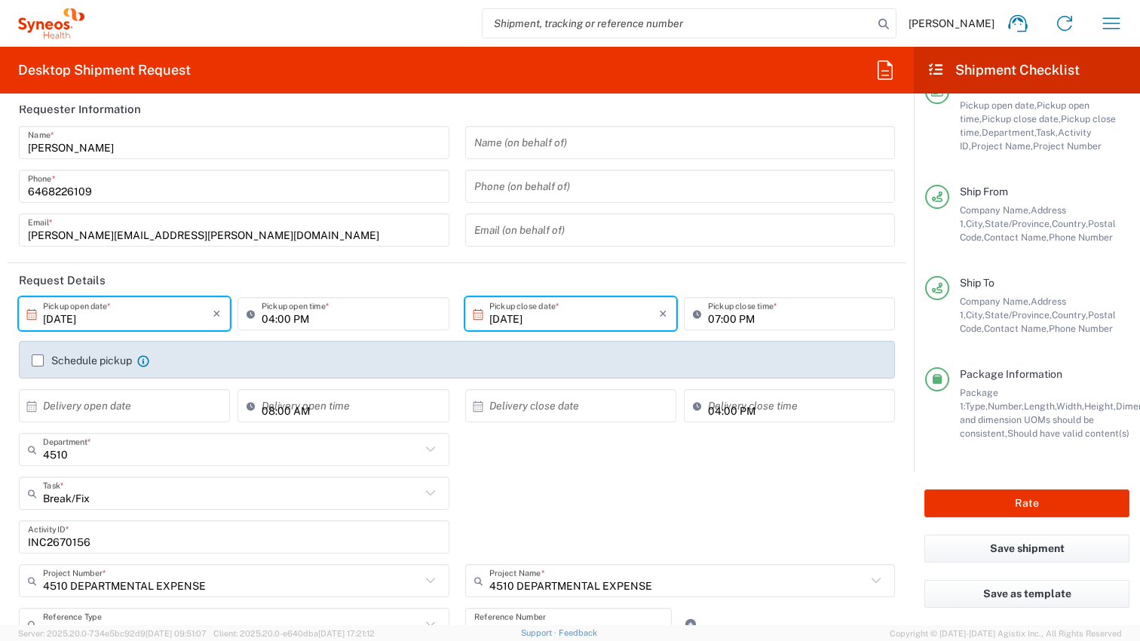
click at [164, 313] on input "[DATE]" at bounding box center [128, 314] width 170 height 26
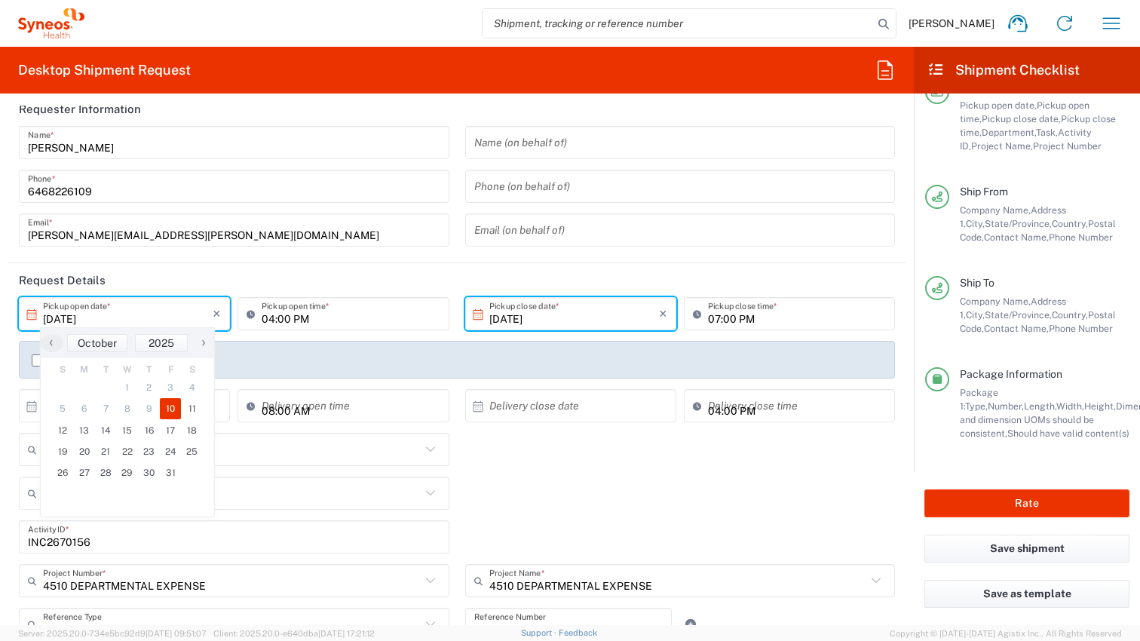
click at [162, 315] on input "[DATE]" at bounding box center [128, 314] width 170 height 26
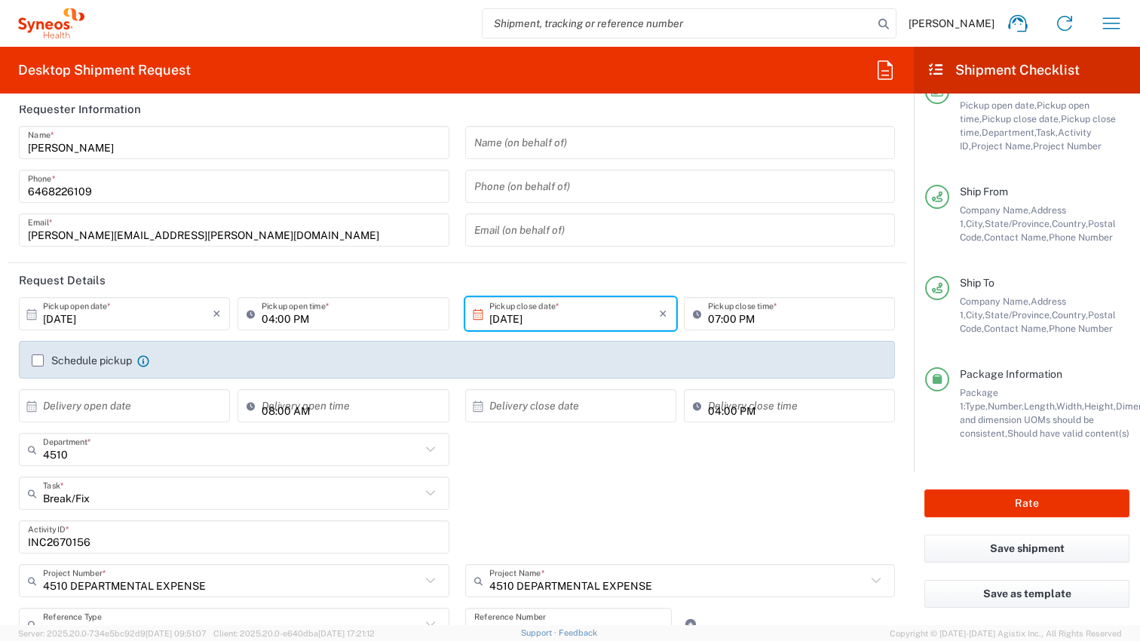
click at [179, 320] on input "[DATE]" at bounding box center [128, 314] width 170 height 26
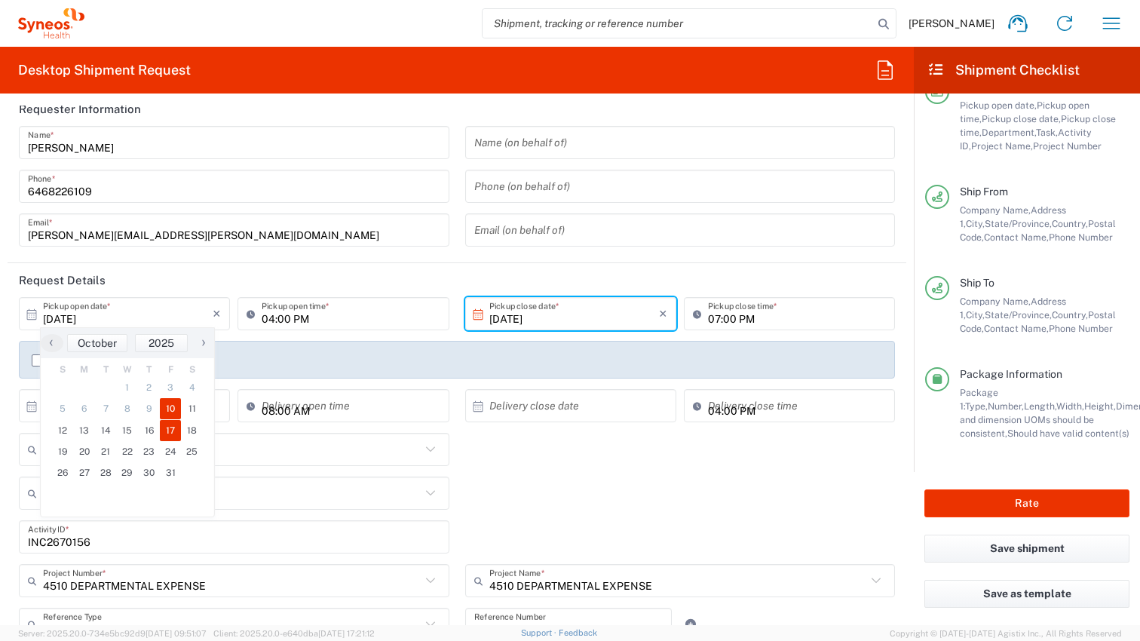
click at [172, 430] on span "17" at bounding box center [171, 430] width 22 height 21
type input "[DATE]"
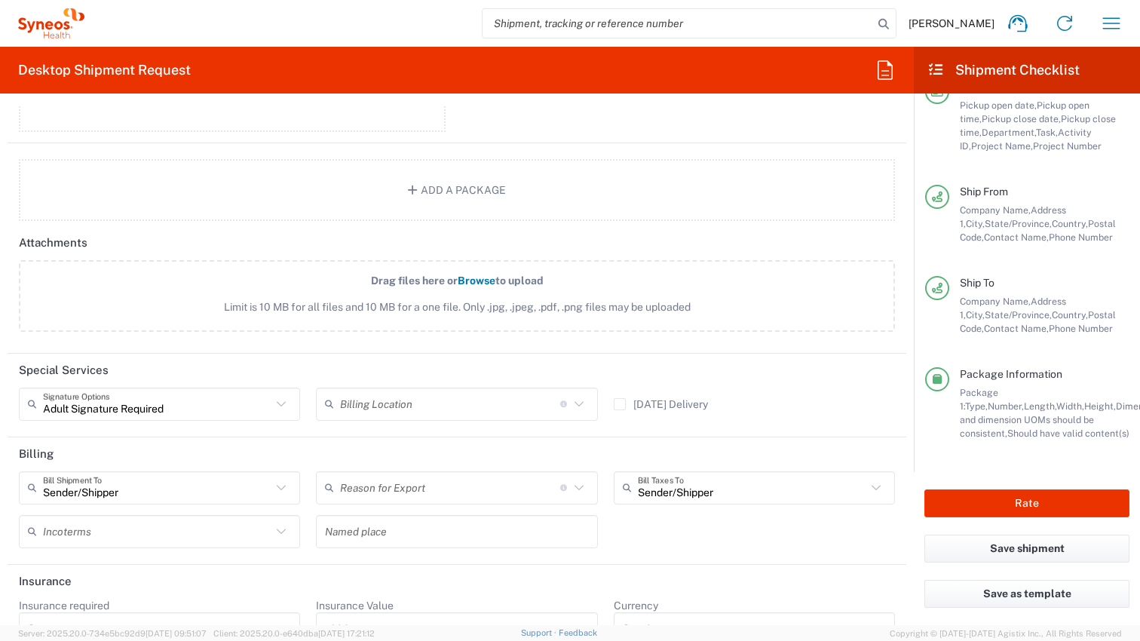
scroll to position [1908, 0]
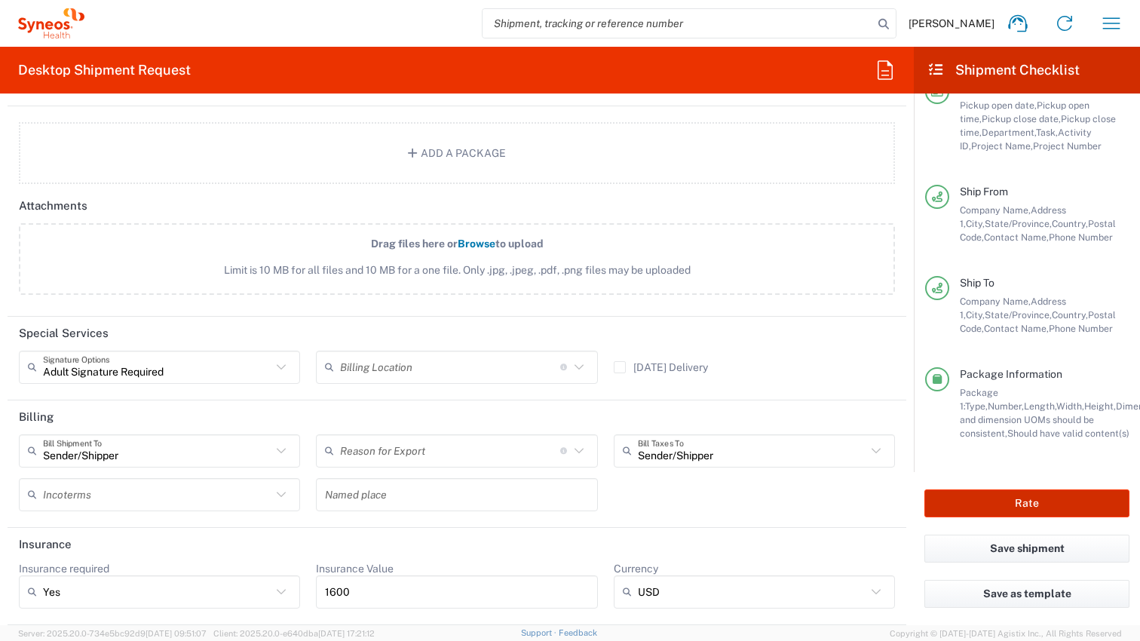
click at [1017, 504] on button "Rate" at bounding box center [1026, 503] width 205 height 28
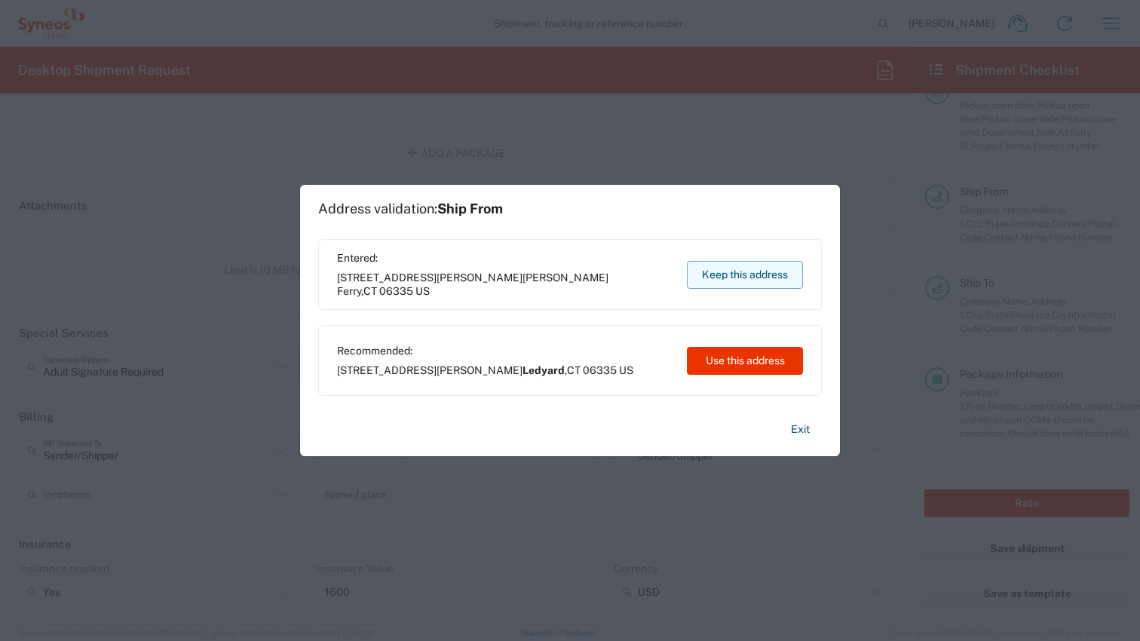
click at [735, 274] on button "Keep this address" at bounding box center [745, 275] width 116 height 28
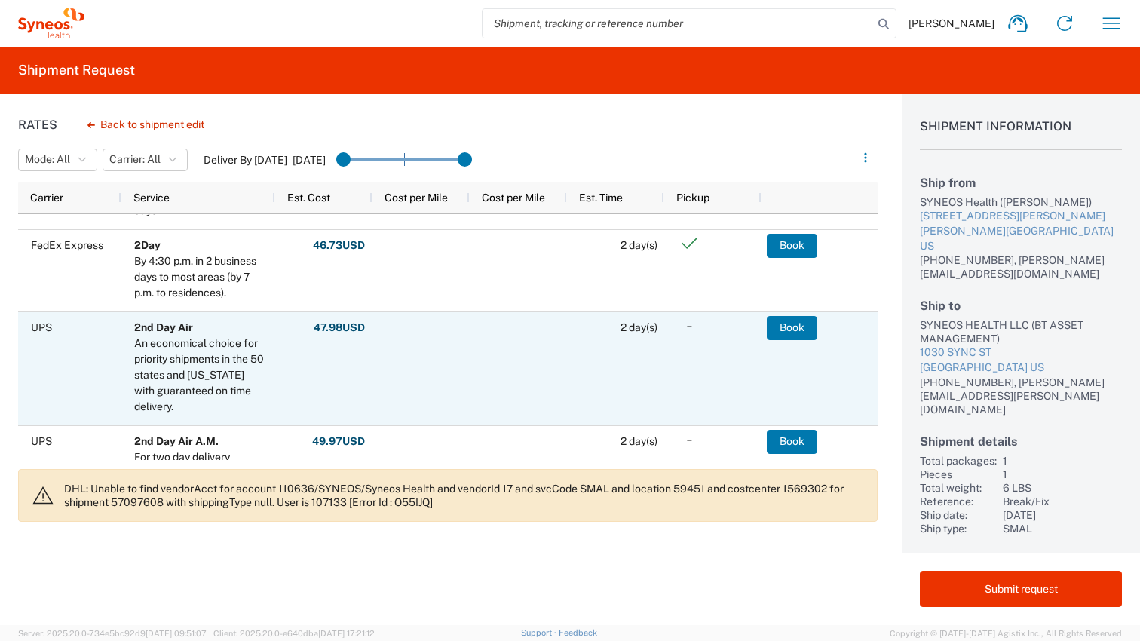
scroll to position [157, 0]
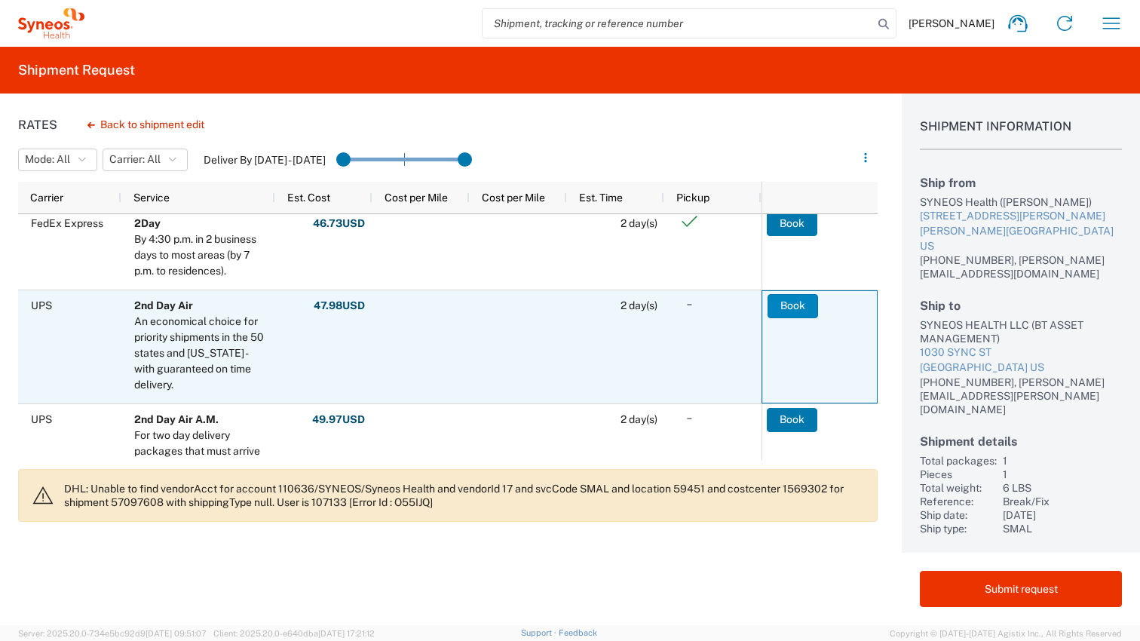
click at [791, 308] on button "Book" at bounding box center [792, 306] width 51 height 24
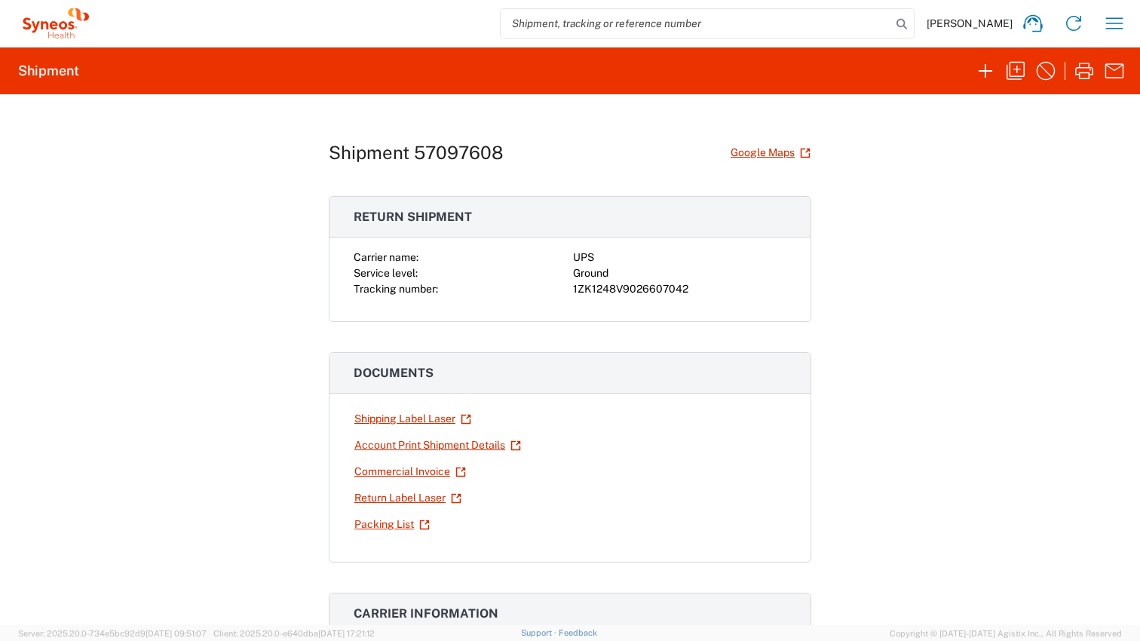
click at [276, 412] on div "Shipment 57097608 Google Maps Return shipment Carrier name: UPS Service level: …" at bounding box center [570, 359] width 1140 height 531
click at [410, 412] on link "Shipping Label Laser" at bounding box center [413, 419] width 118 height 26
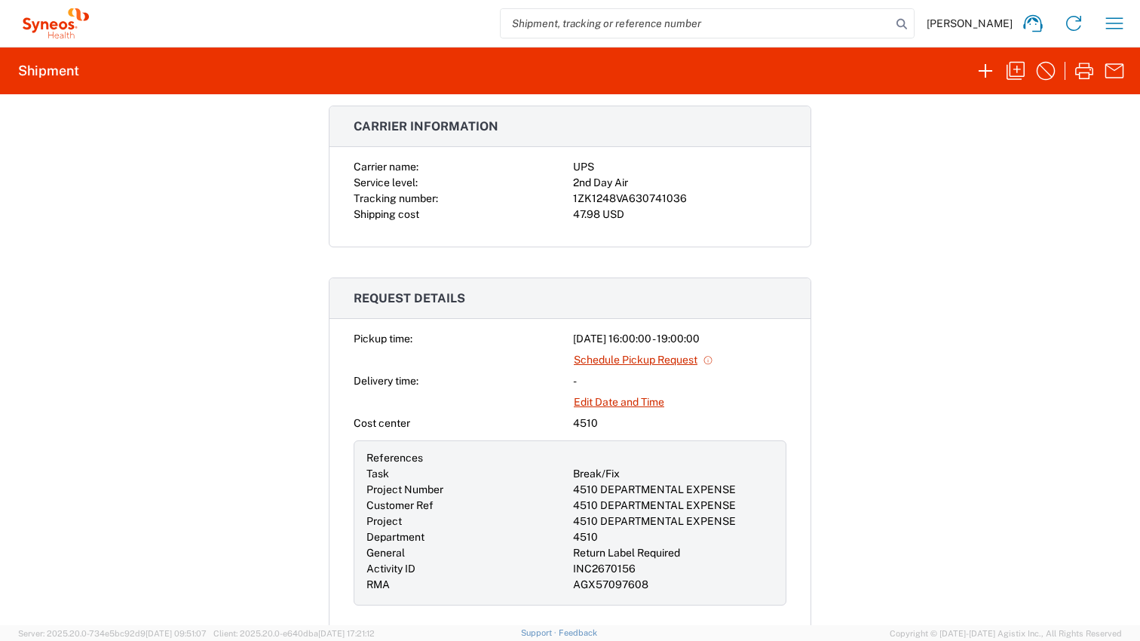
scroll to position [489, 0]
click at [654, 195] on div "1ZK1248VA630741036" at bounding box center [679, 196] width 213 height 16
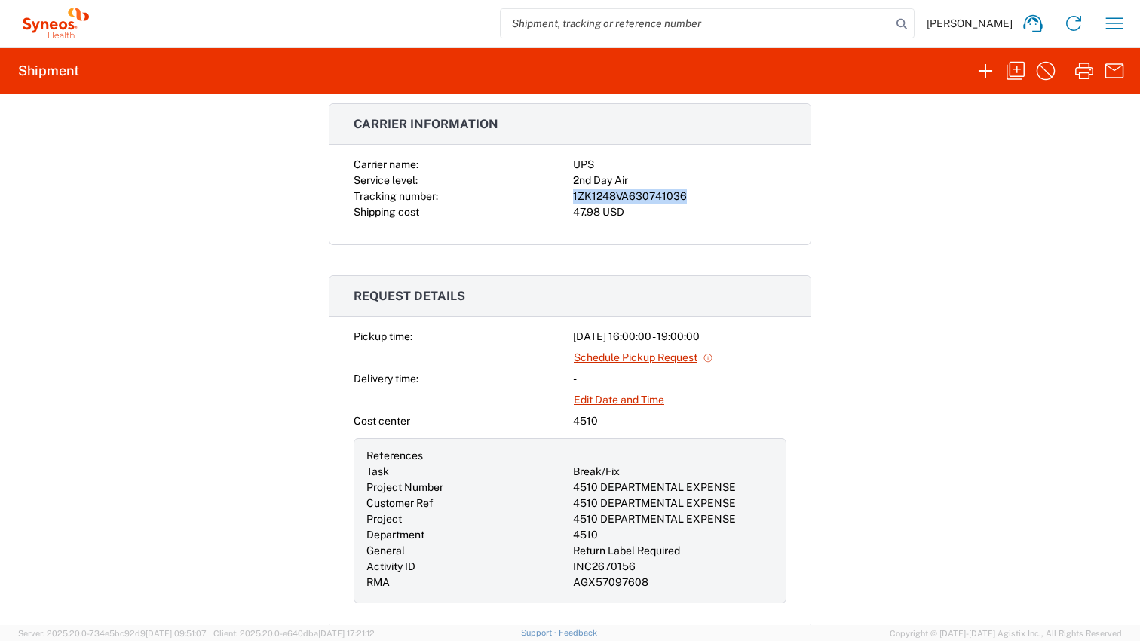
click at [654, 195] on div "1ZK1248VA630741036" at bounding box center [679, 196] width 213 height 16
copy div "1ZK1248VA630741036"
